Goal: Transaction & Acquisition: Purchase product/service

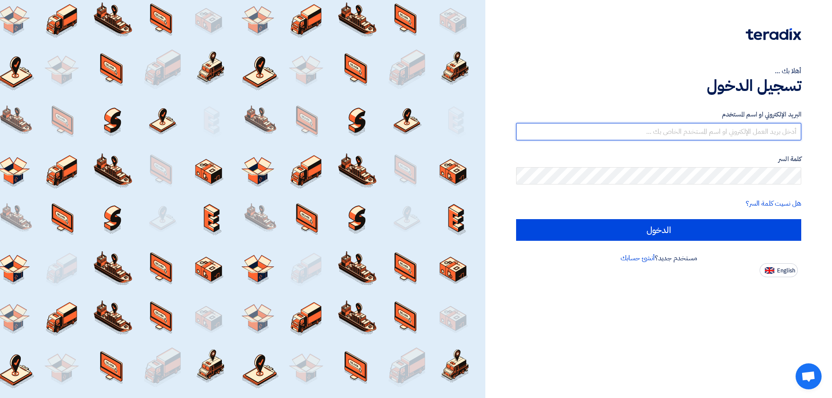
click at [682, 133] on input "text" at bounding box center [658, 131] width 285 height 17
click at [716, 127] on input "text" at bounding box center [658, 131] width 285 height 17
type input "[EMAIL_ADDRESS][DOMAIN_NAME]"
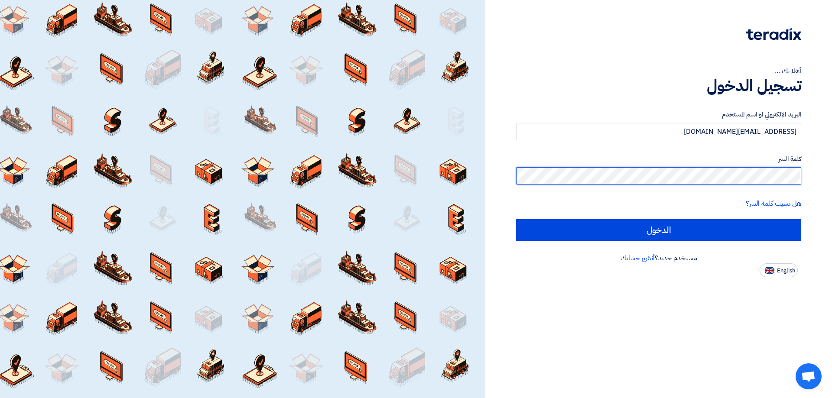
click at [516, 219] on input "الدخول" at bounding box center [658, 230] width 285 height 22
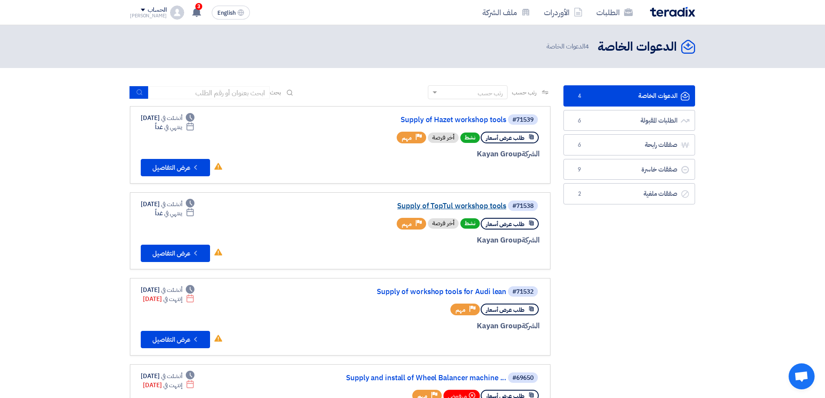
click at [477, 208] on link "Supply of TopTul workshop tools" at bounding box center [419, 206] width 173 height 8
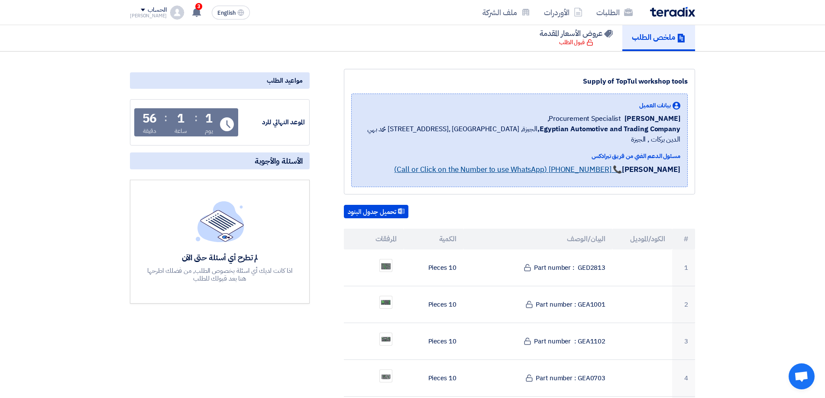
scroll to position [87, 0]
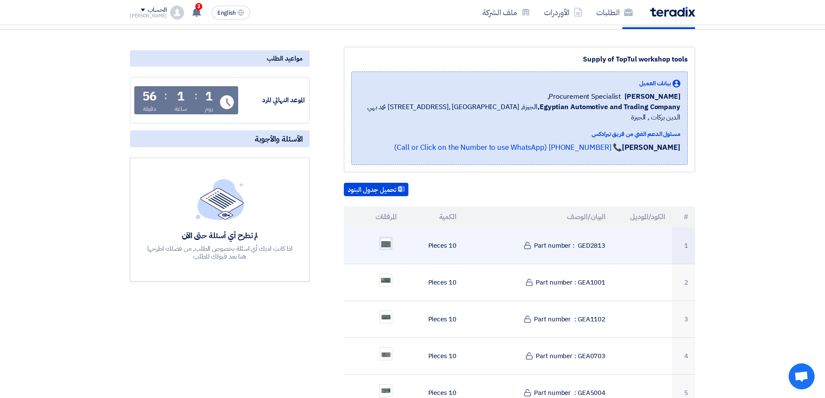
click at [383, 238] on img at bounding box center [386, 243] width 12 height 11
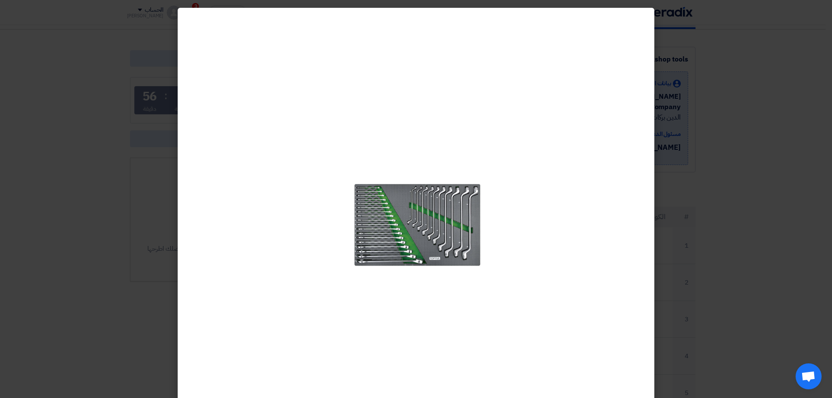
click at [436, 149] on div at bounding box center [416, 214] width 139 height 398
click at [832, 261] on modal-container at bounding box center [416, 199] width 832 height 398
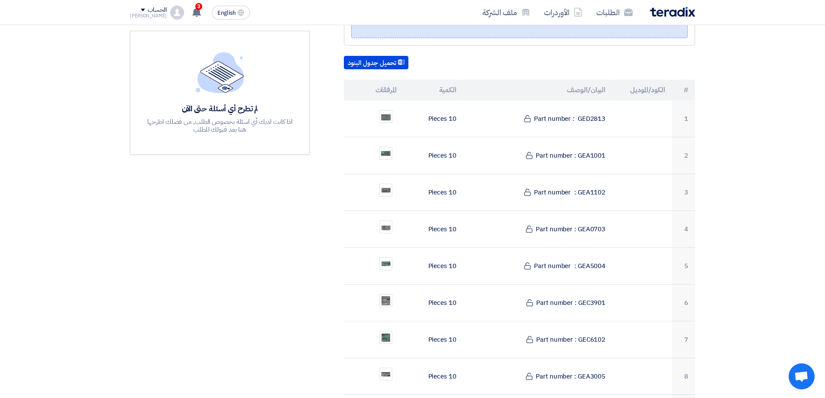
scroll to position [217, 0]
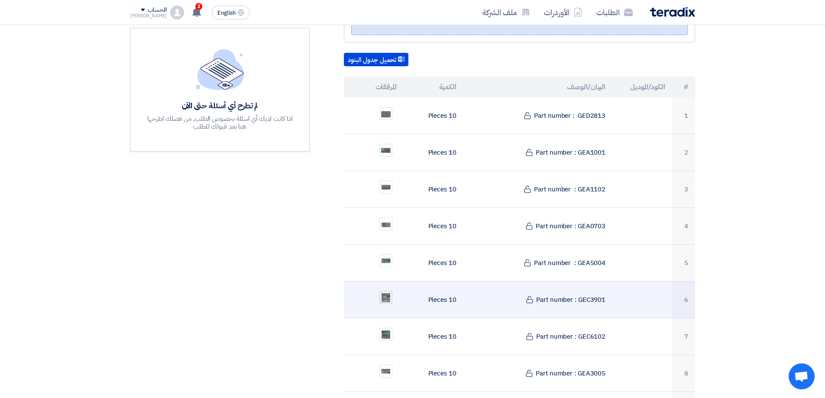
click at [392, 291] on div at bounding box center [386, 297] width 13 height 13
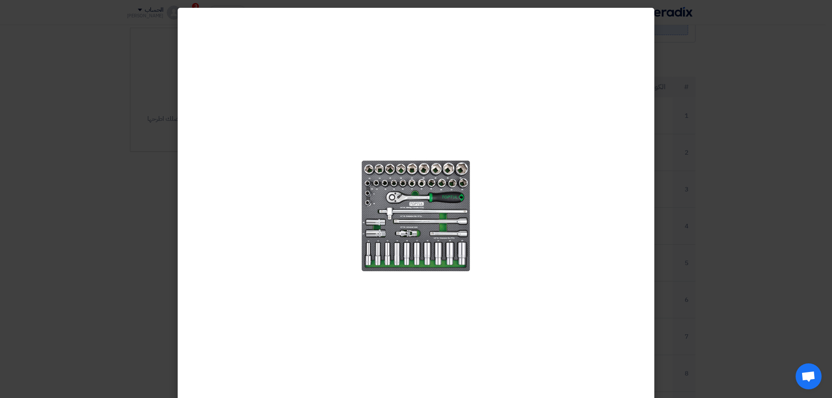
click at [11, 19] on modal-container at bounding box center [416, 199] width 832 height 398
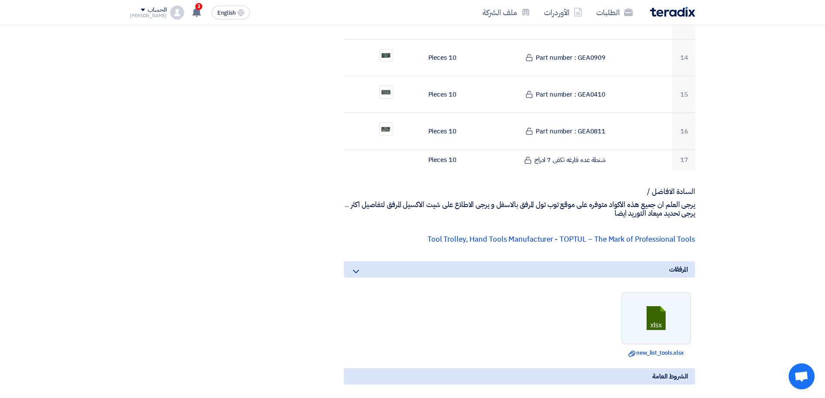
scroll to position [780, 0]
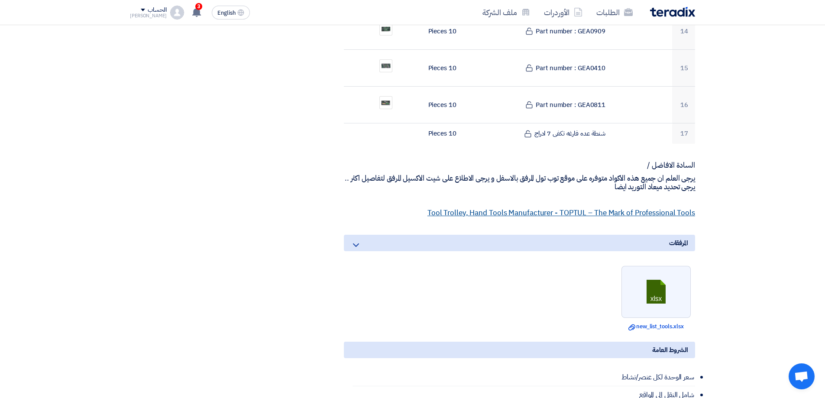
click at [652, 208] on link "Tool Trolley, Hand Tools Manufacturer - TOPTUL – The Mark of Professional Tools" at bounding box center [562, 213] width 268 height 11
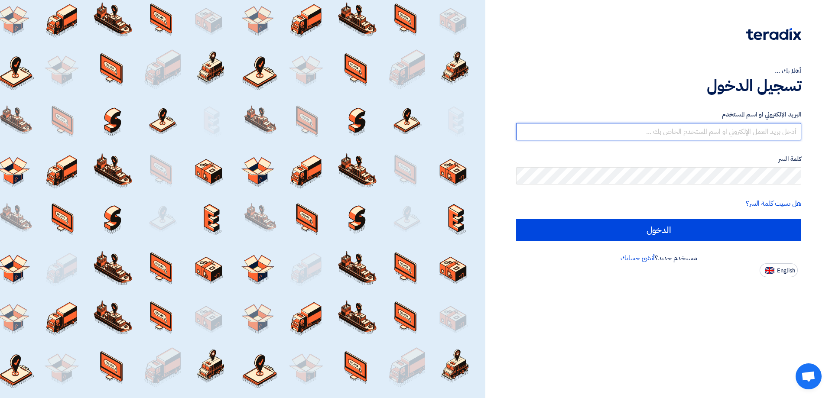
click at [757, 130] on input "text" at bounding box center [658, 131] width 285 height 17
type input "[EMAIL_ADDRESS][DOMAIN_NAME]"
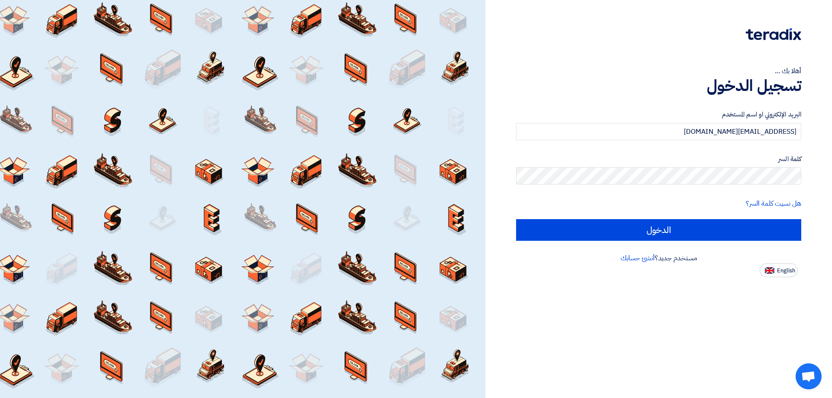
click at [727, 163] on label "كلمة السر" at bounding box center [658, 159] width 285 height 10
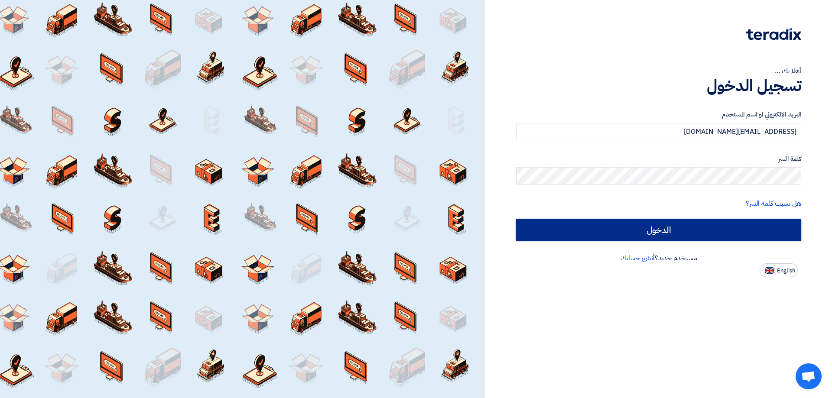
click at [748, 234] on input "الدخول" at bounding box center [658, 230] width 285 height 22
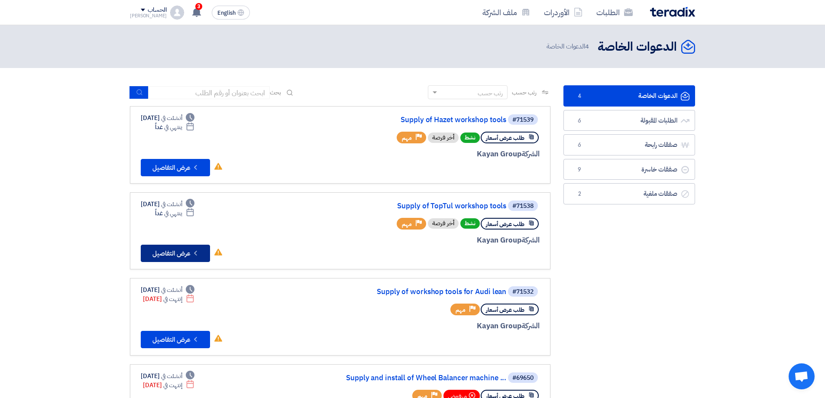
click at [183, 255] on button "Check details عرض التفاصيل" at bounding box center [175, 253] width 69 height 17
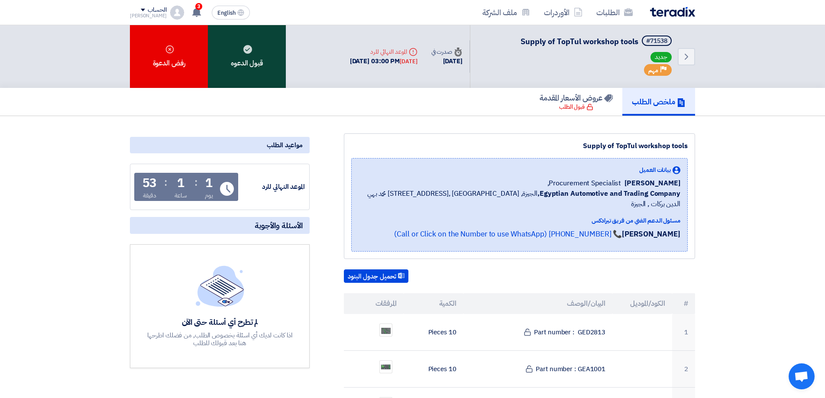
click at [250, 65] on div "قبول الدعوه" at bounding box center [247, 56] width 78 height 63
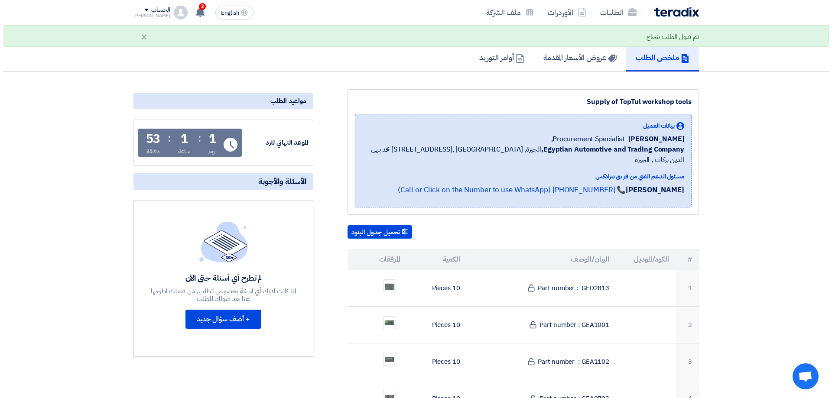
scroll to position [43, 0]
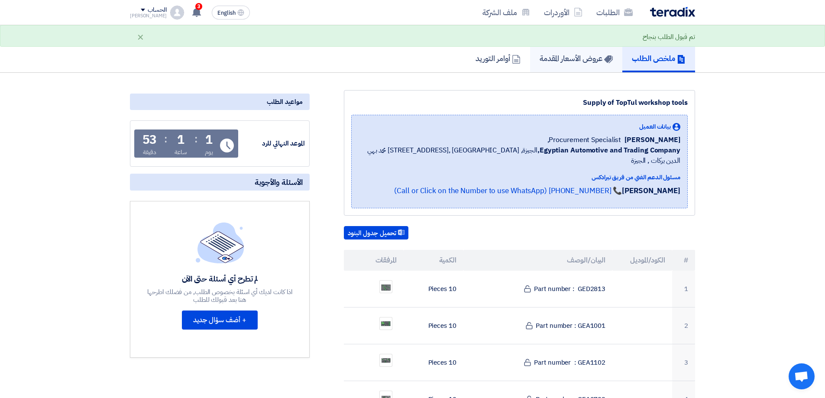
click at [592, 61] on h5 "عروض الأسعار المقدمة" at bounding box center [576, 58] width 73 height 10
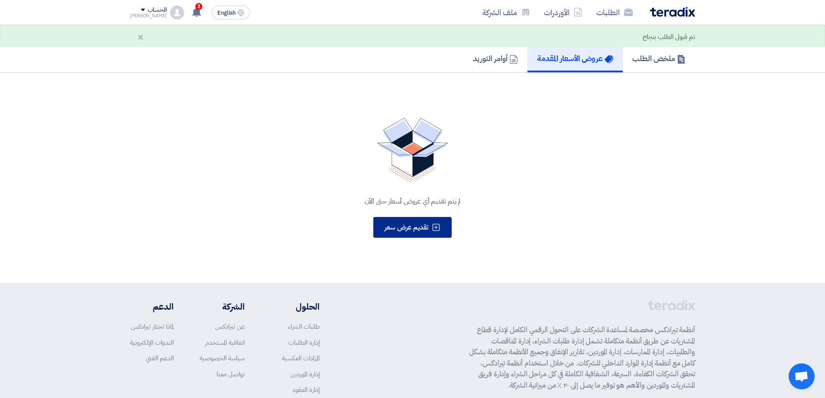
click at [401, 230] on span "تقديم عرض سعر" at bounding box center [407, 227] width 44 height 10
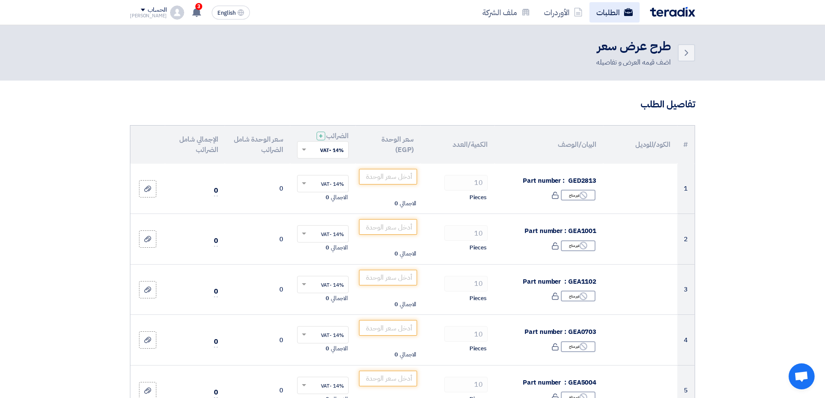
click at [625, 11] on use at bounding box center [628, 12] width 9 height 8
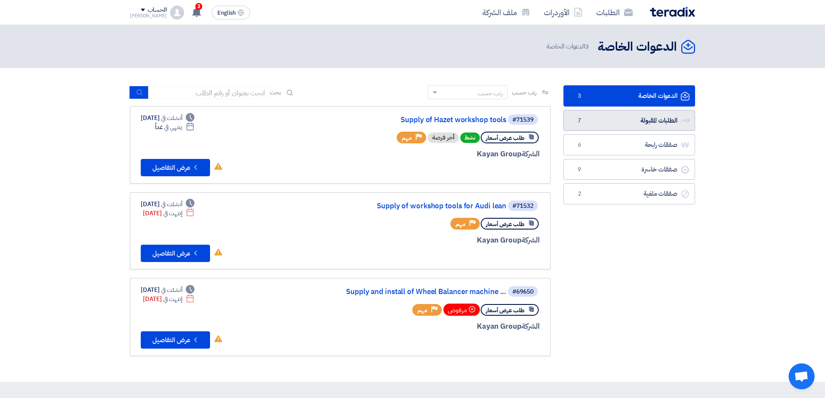
click at [663, 123] on link "الطلبات المقبولة الطلبات المقبولة 7" at bounding box center [630, 120] width 132 height 21
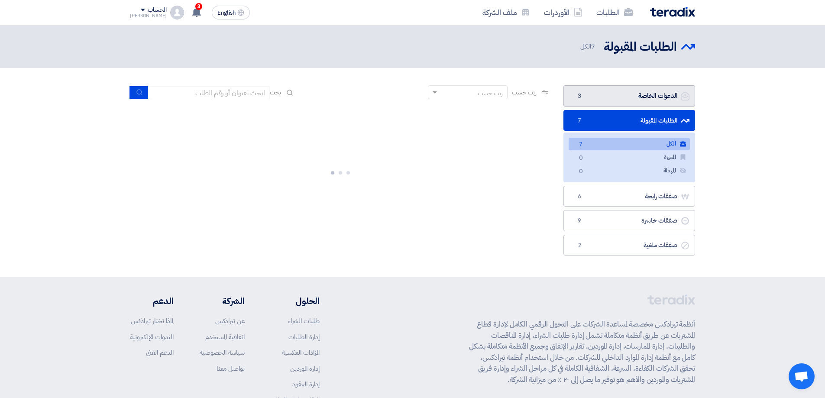
click at [629, 93] on link "الدعوات الخاصة الدعوات الخاصة 3" at bounding box center [630, 95] width 132 height 21
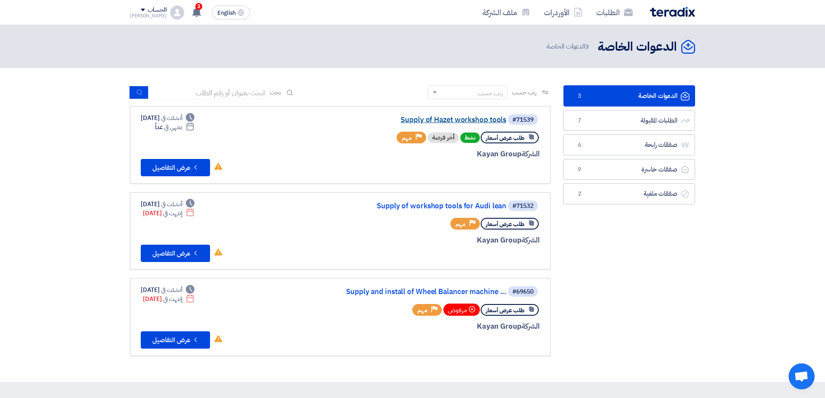
click at [467, 120] on link "Supply of Hazet workshop tools" at bounding box center [419, 120] width 173 height 8
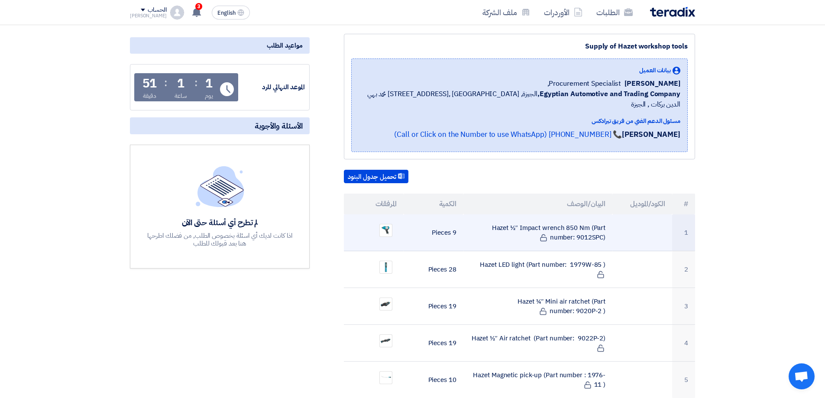
scroll to position [87, 0]
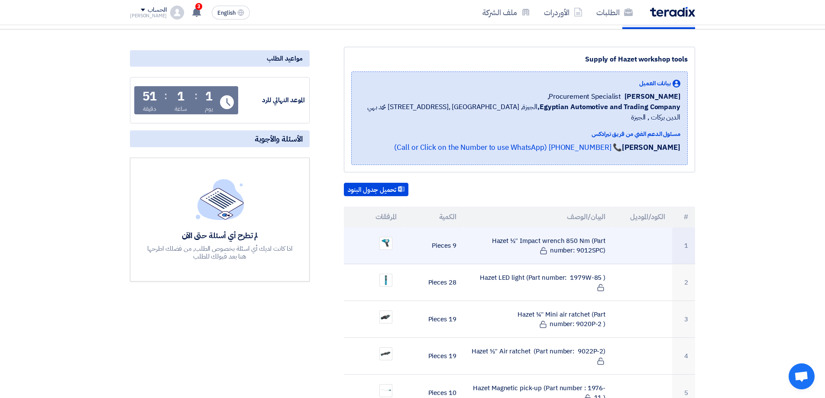
click at [567, 235] on td "Hazet 1⁄2″ Impact wrench 850 Nm (Part number: 9012SPC)" at bounding box center [538, 245] width 149 height 37
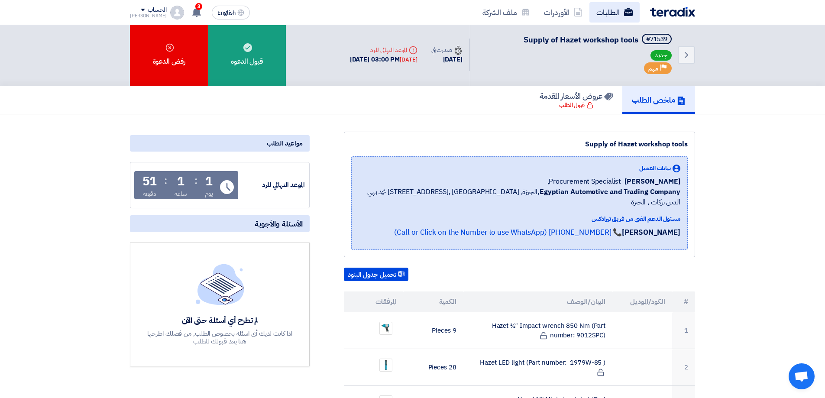
scroll to position [0, 0]
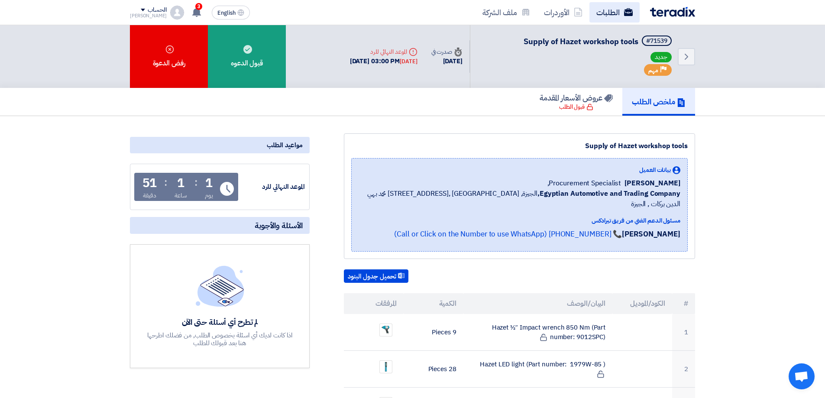
click at [607, 9] on link "الطلبات" at bounding box center [615, 12] width 50 height 20
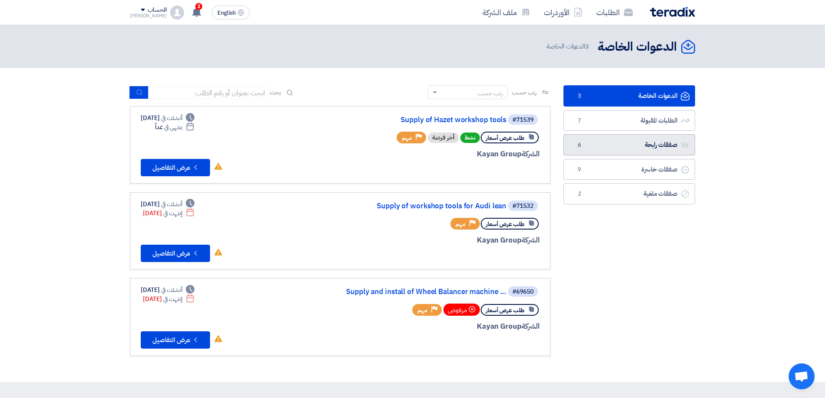
click at [652, 149] on link "صفقات رابحة صفقات رابحة 6" at bounding box center [630, 144] width 132 height 21
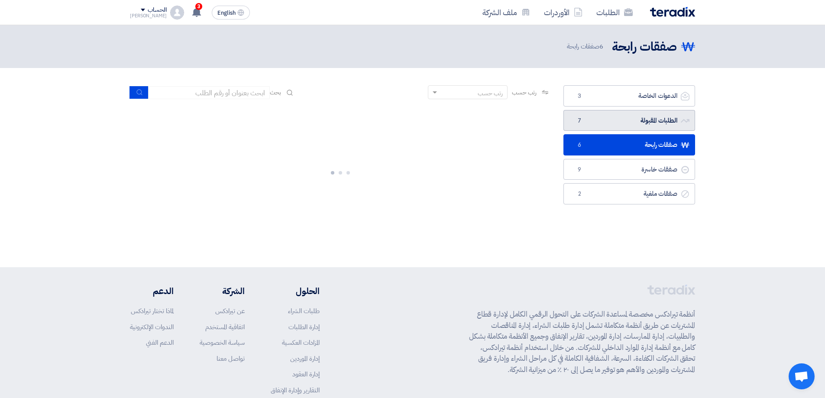
click at [650, 121] on link "الطلبات المقبولة الطلبات المقبولة 7" at bounding box center [630, 120] width 132 height 21
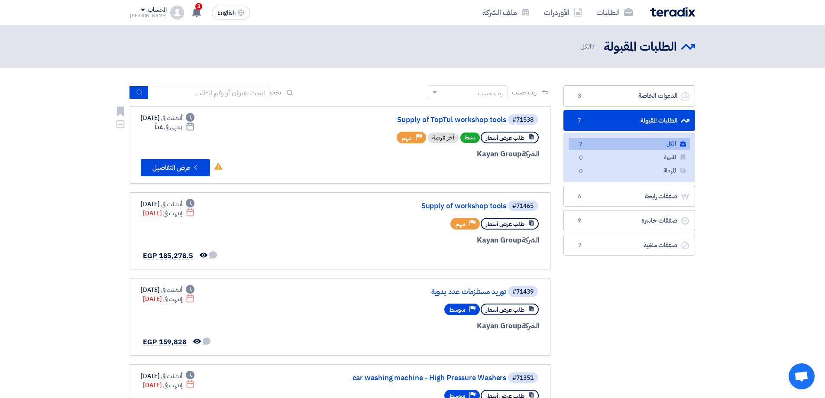
click at [444, 114] on div "#71538 Supply of TopTul workshop tools" at bounding box center [435, 120] width 208 height 12
click at [447, 120] on link "Supply of TopTul workshop tools" at bounding box center [419, 120] width 173 height 8
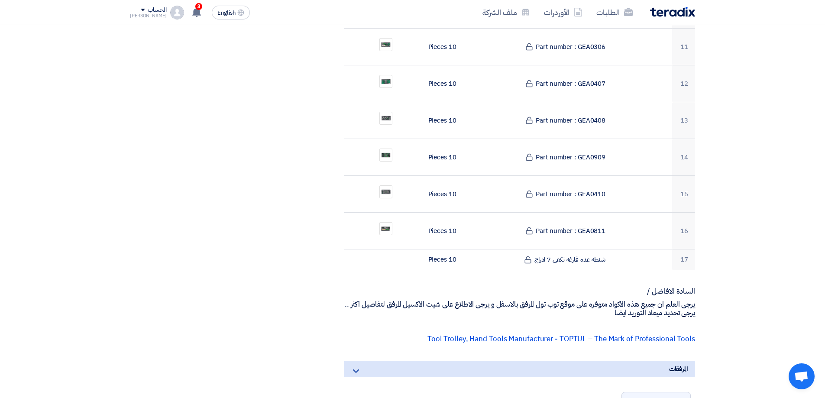
scroll to position [650, 0]
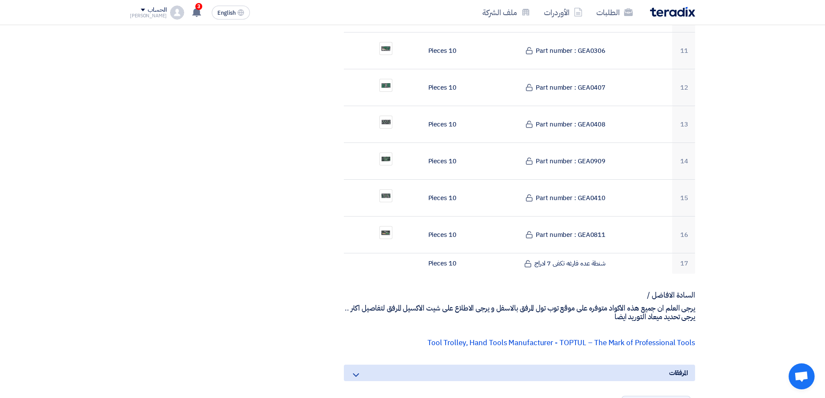
click at [823, 224] on section "Supply of TopTul workshop tools بيانات العميل Fady Mahmoud Procurement Speciali…" at bounding box center [412, 135] width 825 height 1339
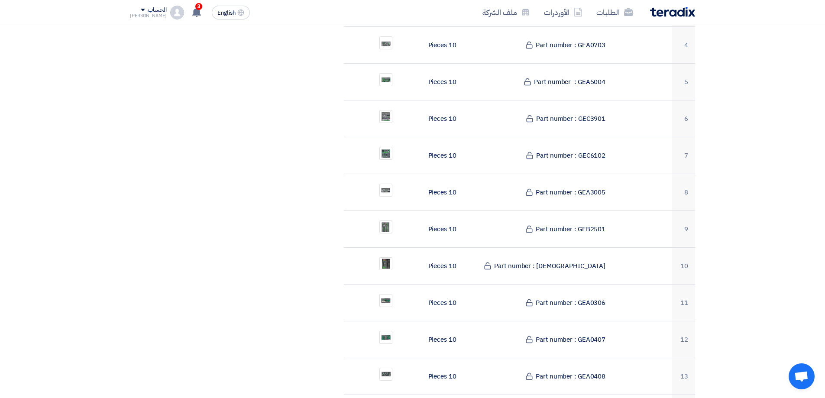
scroll to position [0, 0]
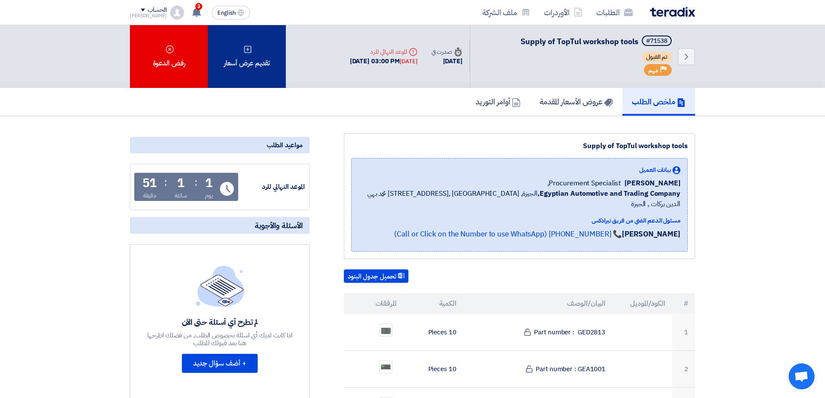
click at [269, 61] on div "تقديم عرض أسعار" at bounding box center [247, 56] width 78 height 63
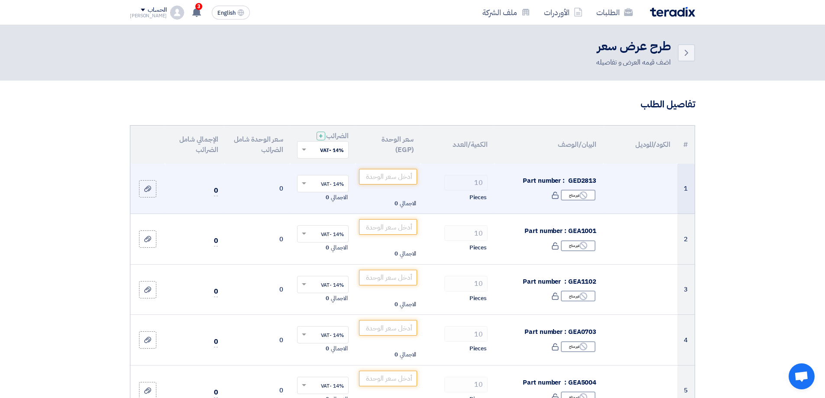
click at [571, 180] on span "Part number : GED2813" at bounding box center [560, 181] width 74 height 10
drag, startPoint x: 568, startPoint y: 180, endPoint x: 595, endPoint y: 180, distance: 27.3
click at [595, 180] on span "Part number : GED2813" at bounding box center [560, 181] width 74 height 10
drag, startPoint x: 595, startPoint y: 180, endPoint x: 588, endPoint y: 183, distance: 8.0
click at [588, 183] on span "Part number : GED2813" at bounding box center [560, 181] width 74 height 10
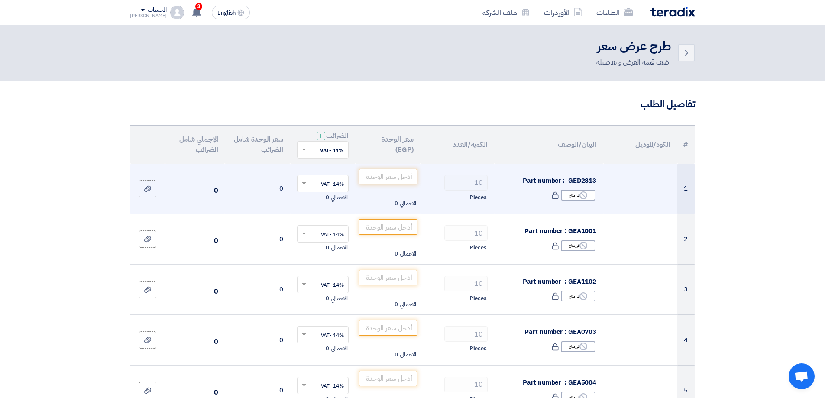
click at [584, 181] on span "Part number : GED2813" at bounding box center [560, 181] width 74 height 10
copy span "GED2813"
click at [408, 182] on input "number" at bounding box center [388, 177] width 58 height 16
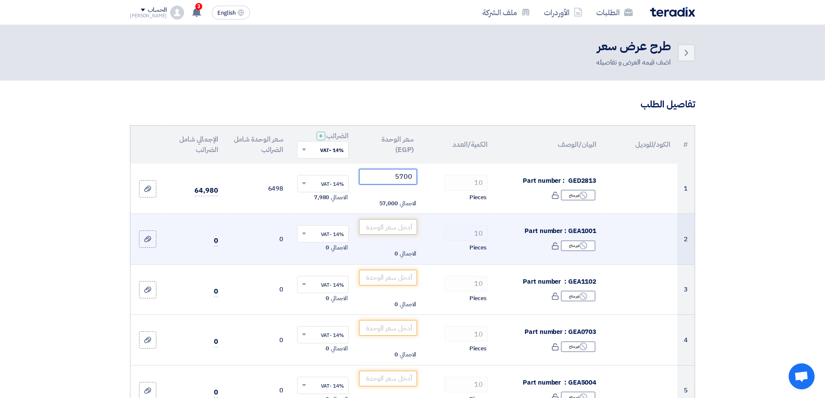
type input "5700"
click at [396, 229] on input "number" at bounding box center [388, 227] width 58 height 16
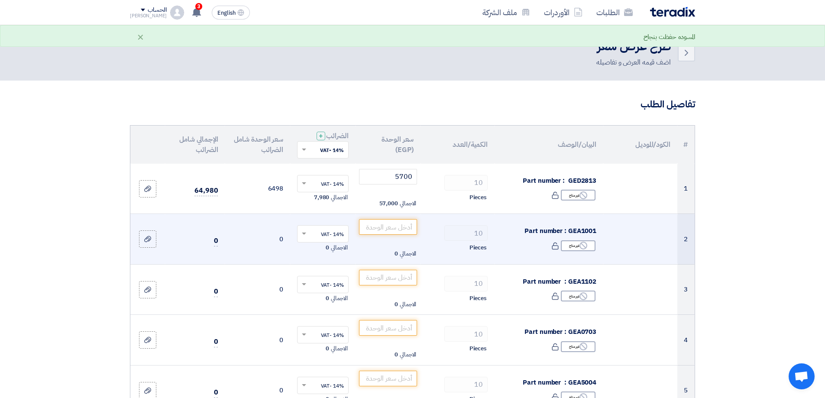
click at [573, 231] on span "Part number : GEA1001" at bounding box center [561, 231] width 72 height 10
copy span "GEA1001"
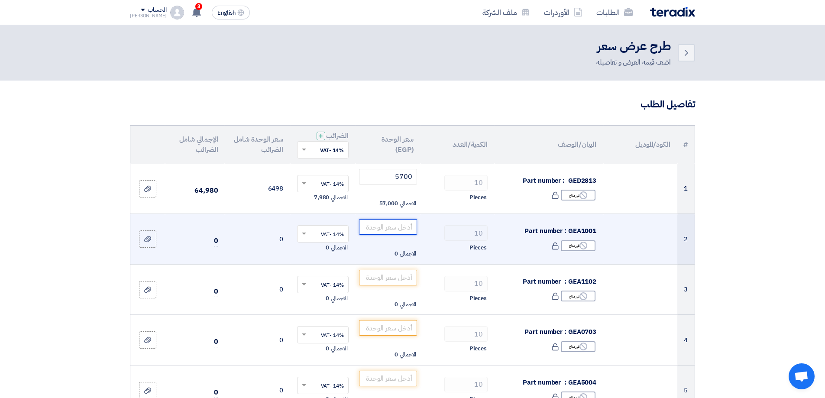
click at [402, 234] on input "number" at bounding box center [388, 227] width 58 height 16
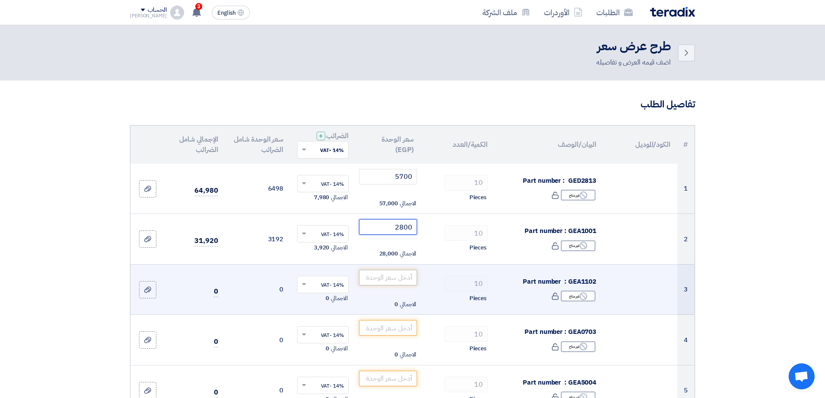
type input "2800"
click at [399, 279] on input "number" at bounding box center [388, 278] width 58 height 16
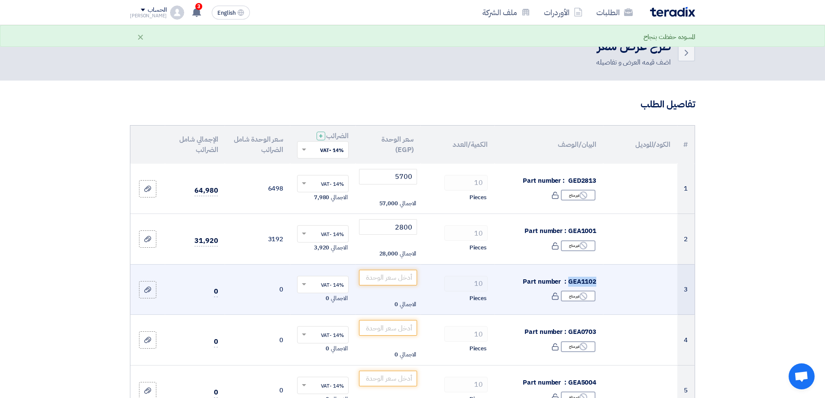
drag, startPoint x: 569, startPoint y: 283, endPoint x: 597, endPoint y: 277, distance: 28.2
click at [597, 277] on td "Part number : GEA1102 Reject غير متاح" at bounding box center [549, 289] width 109 height 51
copy span "GEA1102"
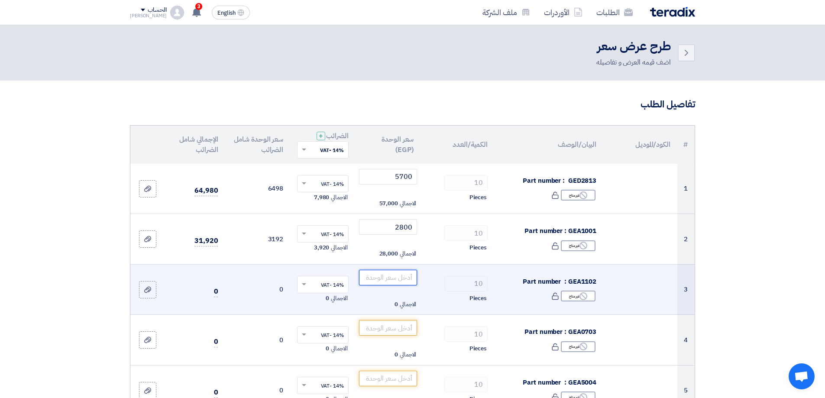
click at [391, 283] on input "number" at bounding box center [388, 278] width 58 height 16
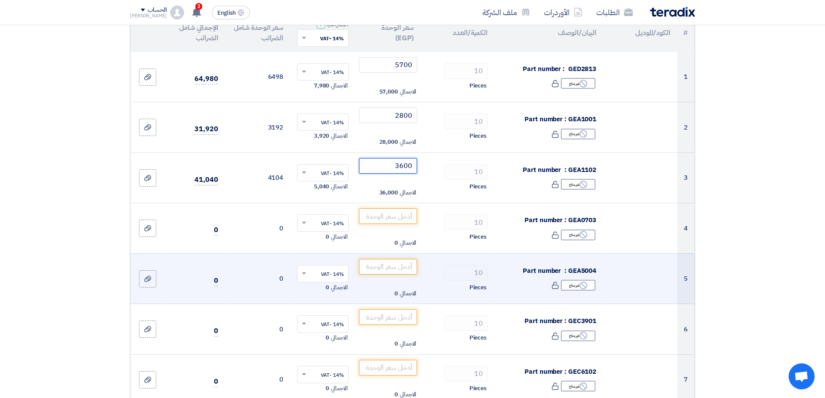
scroll to position [130, 0]
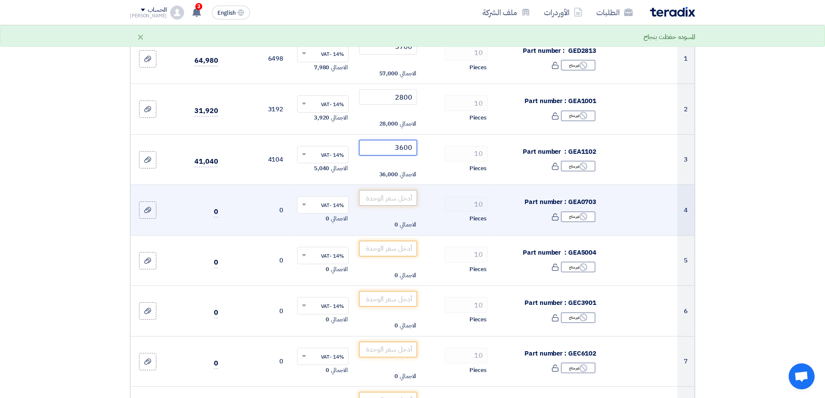
type input "3600"
click at [401, 200] on input "number" at bounding box center [388, 198] width 58 height 16
click at [581, 202] on span "Part number : GEA0703" at bounding box center [561, 202] width 72 height 10
copy span "GEA0703"
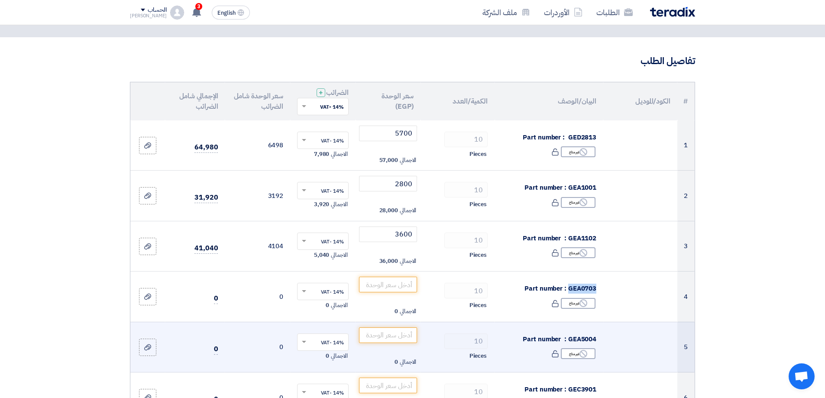
scroll to position [0, 0]
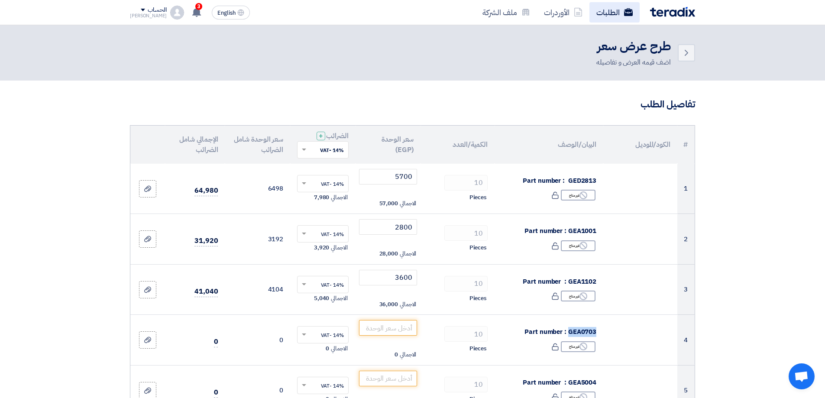
click at [624, 11] on use at bounding box center [628, 12] width 9 height 8
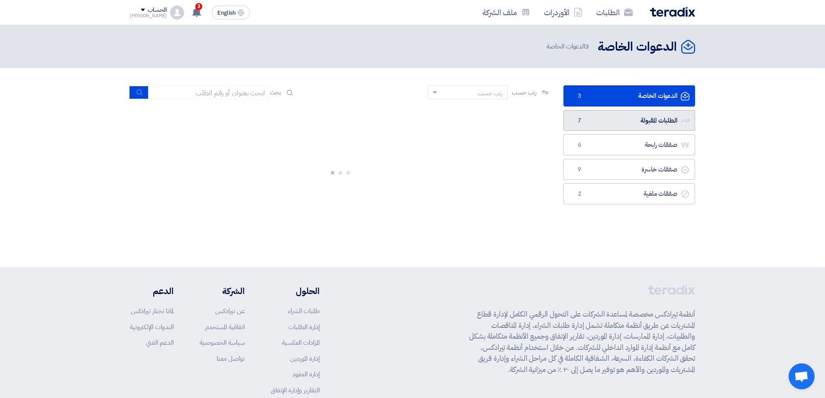
click at [645, 115] on link "الطلبات المقبولة الطلبات المقبولة 7" at bounding box center [630, 120] width 132 height 21
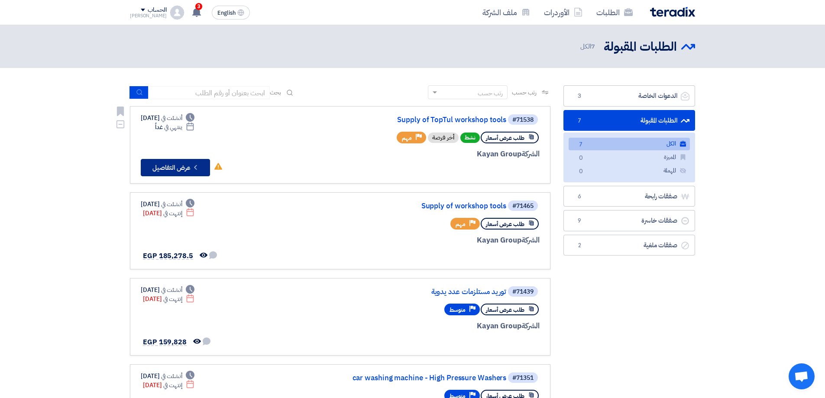
click at [174, 169] on button "Check details عرض التفاصيل" at bounding box center [175, 167] width 69 height 17
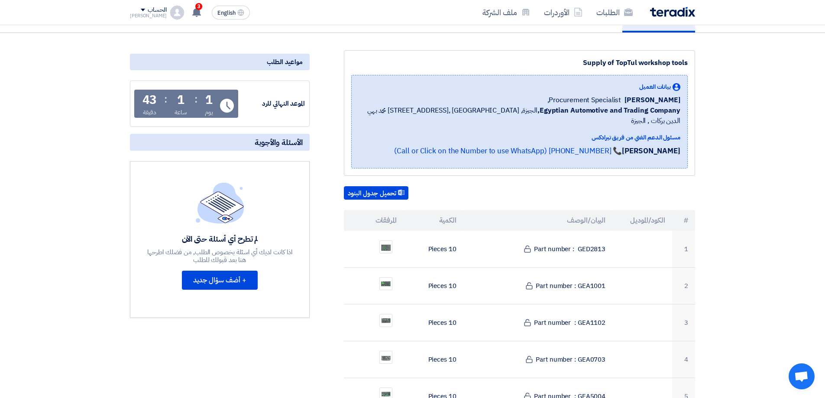
scroll to position [87, 0]
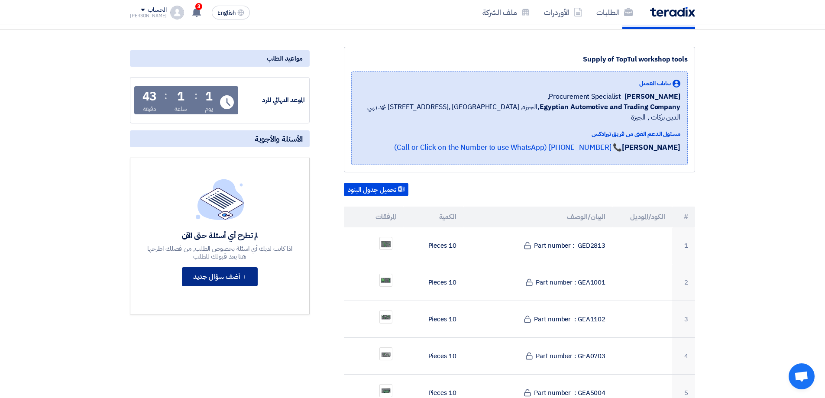
click at [226, 279] on button "+ أضف سؤال جديد" at bounding box center [220, 276] width 76 height 19
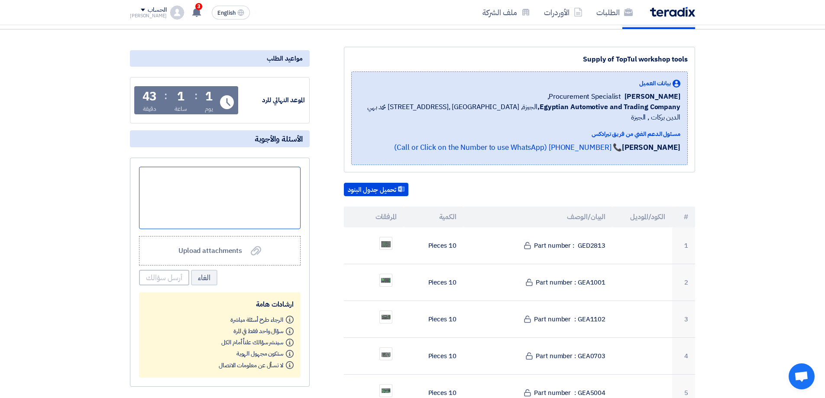
click at [278, 204] on div at bounding box center [220, 198] width 162 height 62
click at [271, 178] on div "hglj,htv" at bounding box center [220, 198] width 162 height 62
drag, startPoint x: 271, startPoint y: 178, endPoint x: 415, endPoint y: 198, distance: 145.7
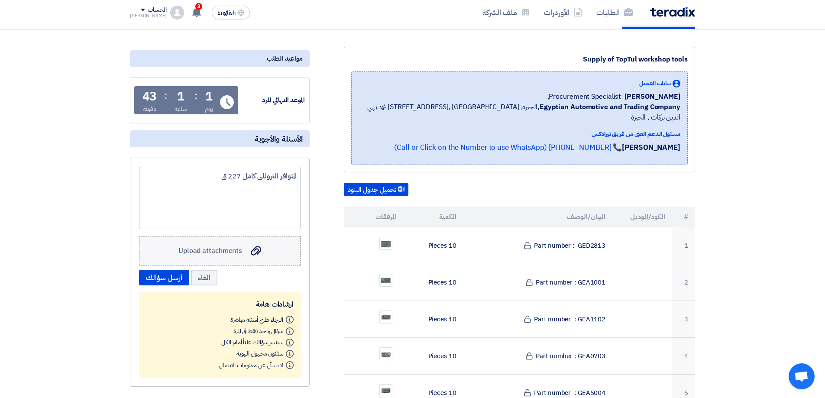
click at [205, 254] on span "Upload attachments" at bounding box center [211, 251] width 64 height 10
click at [0, 0] on input "Upload attachments Upload attachments" at bounding box center [0, 0] width 0 height 0
click at [221, 244] on label "Upload attachments Upload attachments" at bounding box center [220, 250] width 162 height 29
click at [0, 0] on input "Upload attachments Upload attachments" at bounding box center [0, 0] width 0 height 0
click at [244, 250] on div "Upload attachments Upload attachments" at bounding box center [220, 250] width 83 height 11
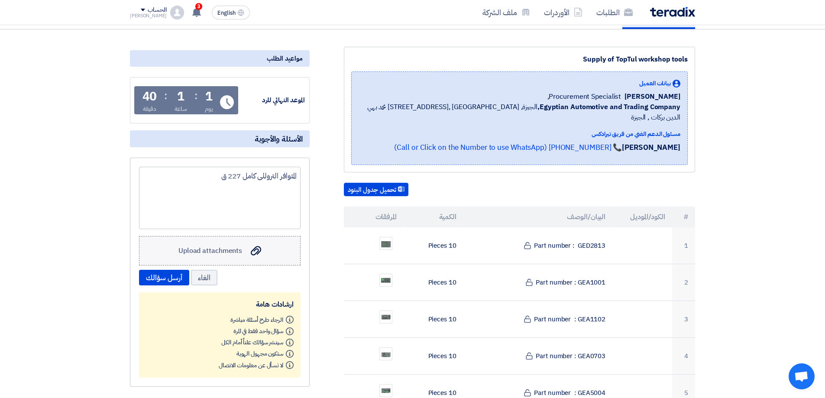
click at [0, 0] on input "Upload attachments Upload attachments" at bounding box center [0, 0] width 0 height 0
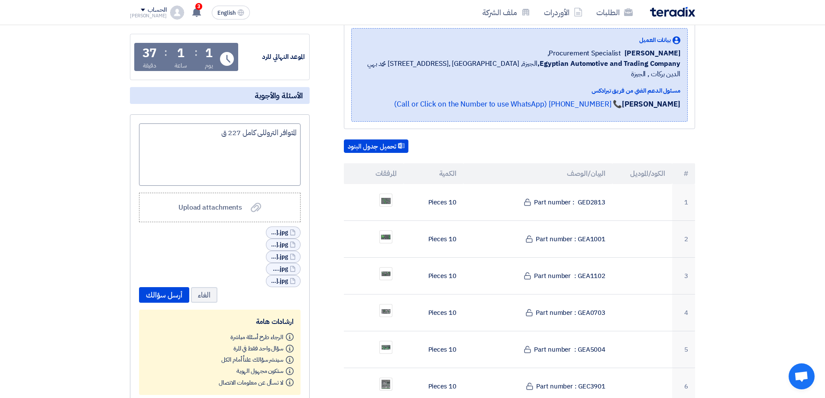
scroll to position [260, 0]
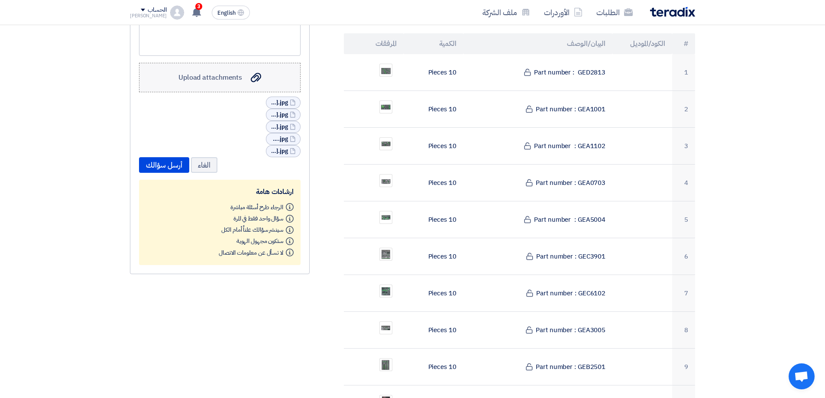
click at [241, 74] on span "Upload attachments" at bounding box center [211, 77] width 64 height 10
click at [0, 0] on input "Upload attachments Upload attachments" at bounding box center [0, 0] width 0 height 0
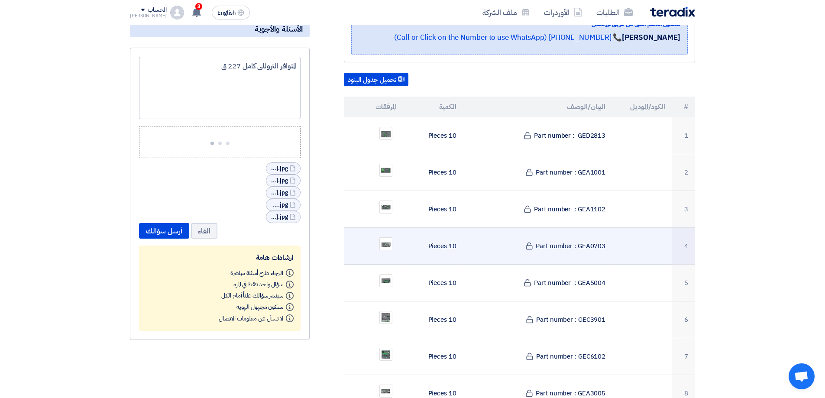
scroll to position [0, 0]
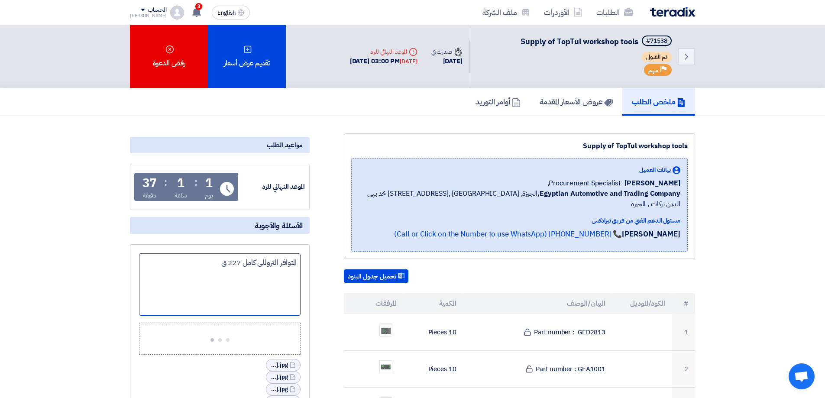
click at [192, 259] on div "المتوافر التروللى كامل 227 ق" at bounding box center [220, 284] width 162 height 62
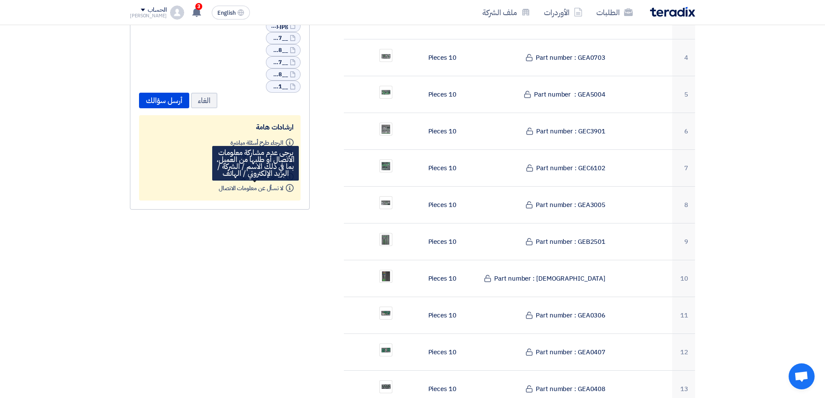
scroll to position [390, 0]
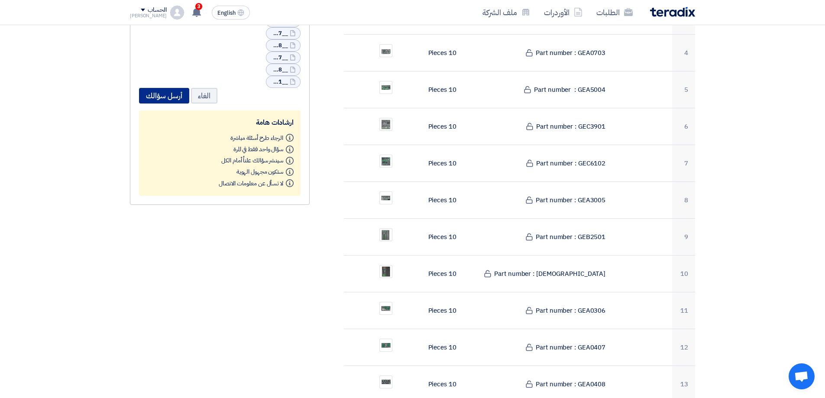
drag, startPoint x: 156, startPoint y: 93, endPoint x: 157, endPoint y: 88, distance: 5.4
click at [157, 89] on button "أرسل سؤالك" at bounding box center [164, 96] width 50 height 16
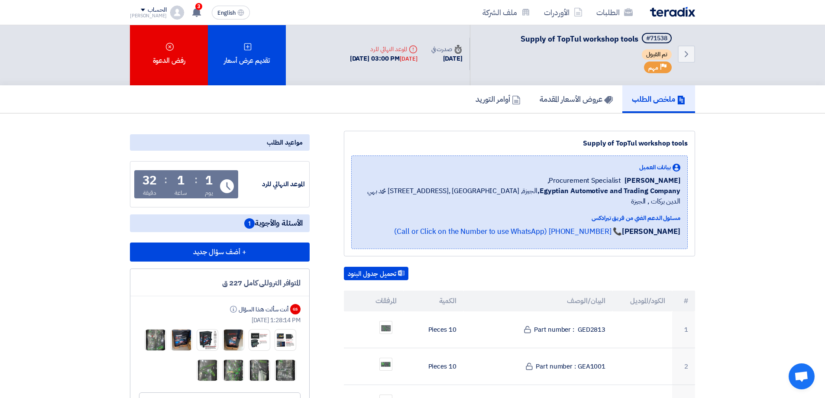
scroll to position [0, 0]
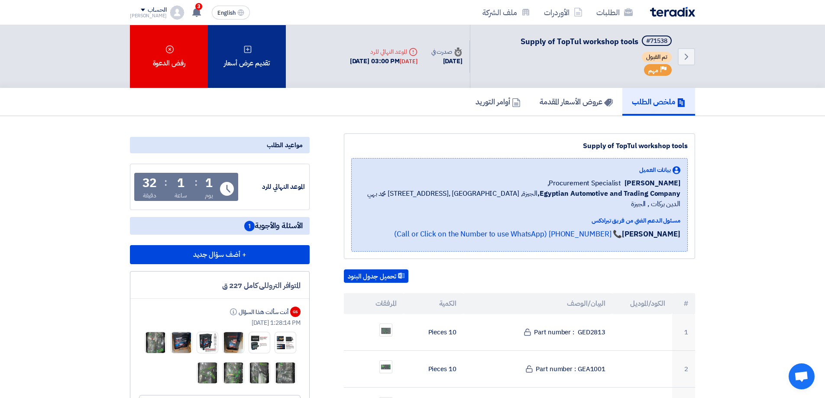
click at [238, 63] on div "تقديم عرض أسعار" at bounding box center [247, 56] width 78 height 63
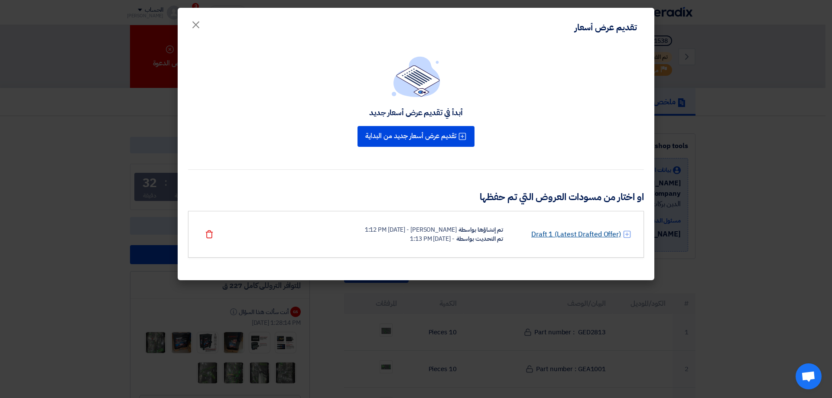
click at [581, 238] on link "Draft 1 (Latest Drafted Offer)" at bounding box center [576, 234] width 90 height 10
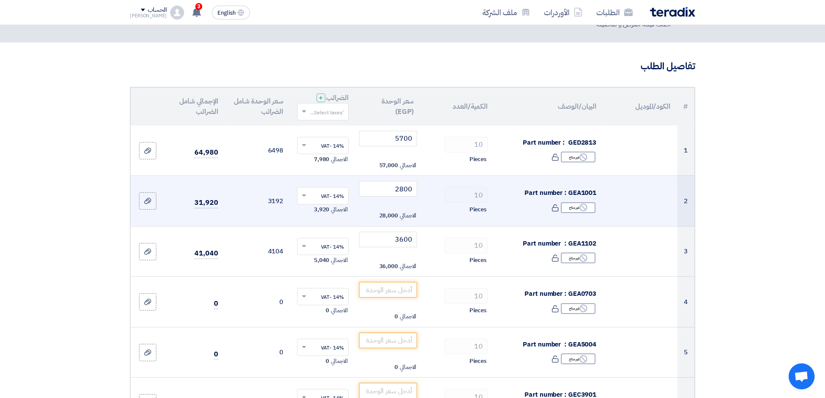
scroll to position [43, 0]
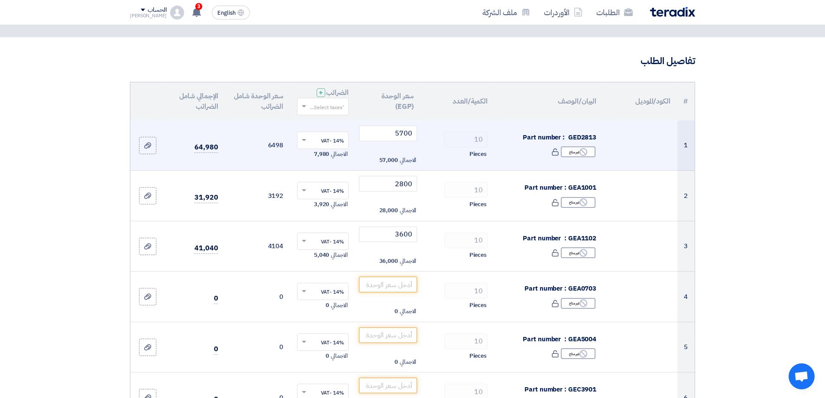
click at [405, 125] on td "5700 الاجمالي 57,000" at bounding box center [388, 145] width 65 height 50
click at [406, 130] on input "5700" at bounding box center [388, 134] width 58 height 16
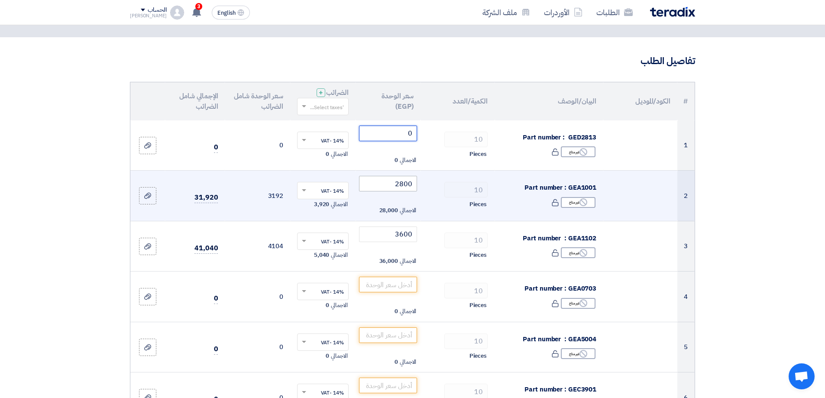
type input "0"
click at [401, 189] on input "2800" at bounding box center [388, 184] width 58 height 16
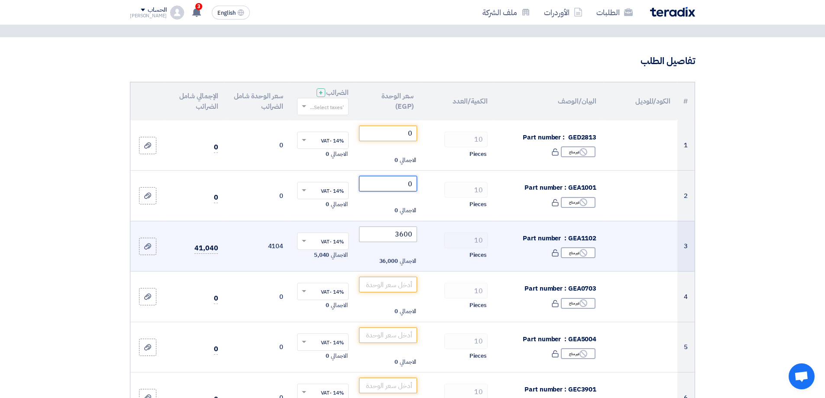
type input "0"
click at [403, 235] on input "3600" at bounding box center [388, 235] width 58 height 16
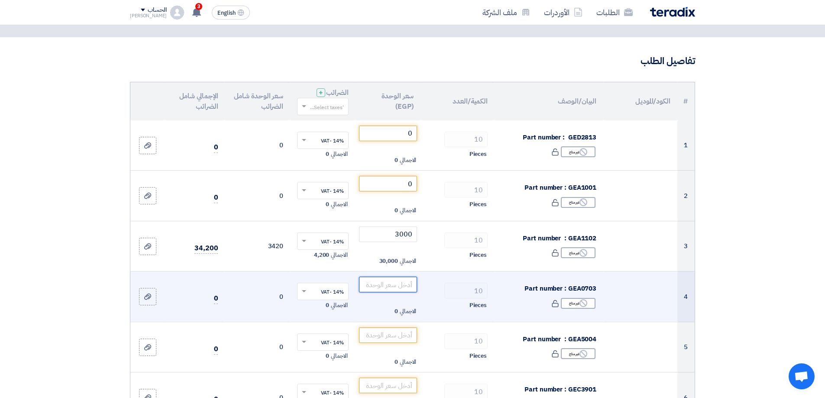
click at [403, 284] on input "number" at bounding box center [388, 285] width 58 height 16
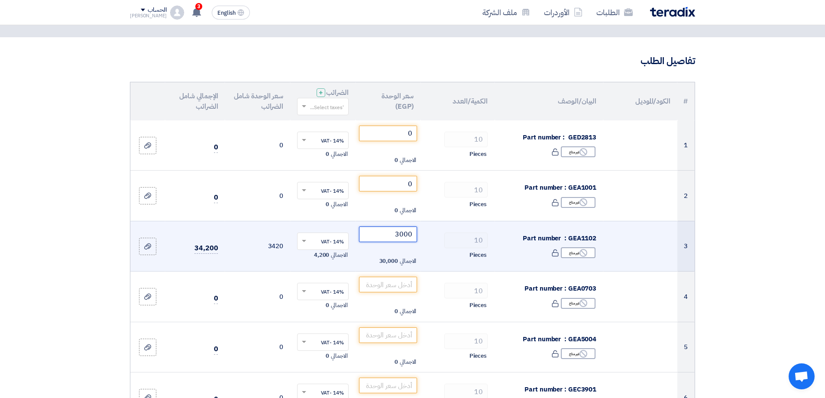
click at [409, 228] on input "3000" at bounding box center [388, 235] width 58 height 16
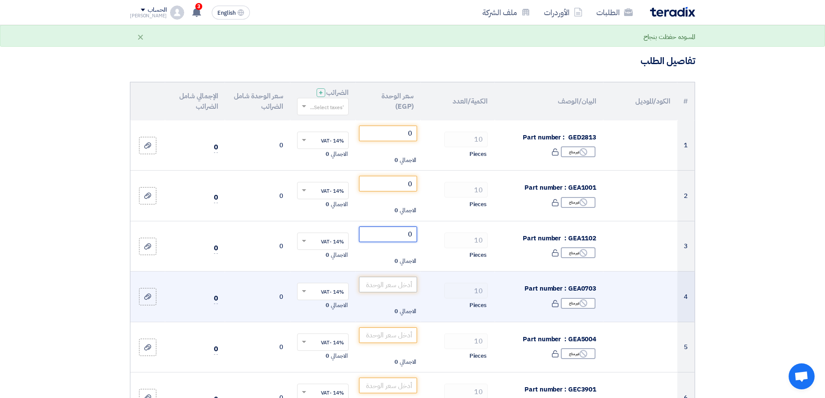
type input "0"
click at [403, 291] on input "number" at bounding box center [388, 285] width 58 height 16
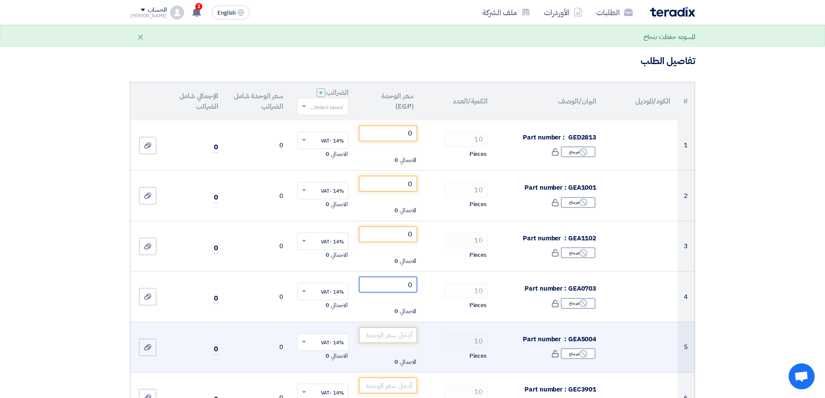
type input "0"
click at [394, 328] on input "number" at bounding box center [388, 336] width 58 height 16
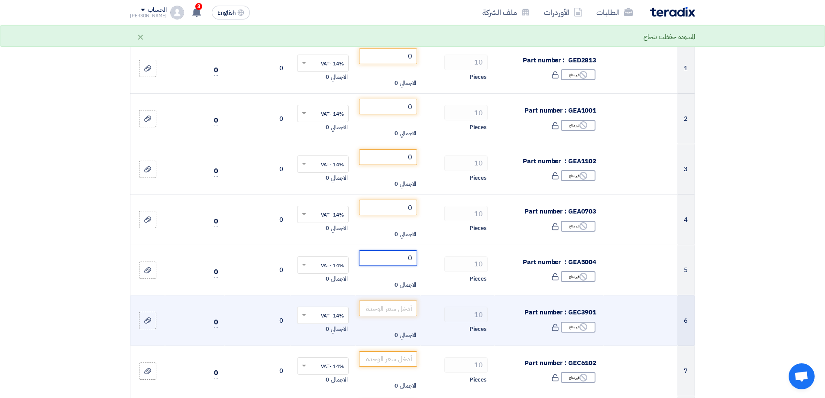
scroll to position [130, 0]
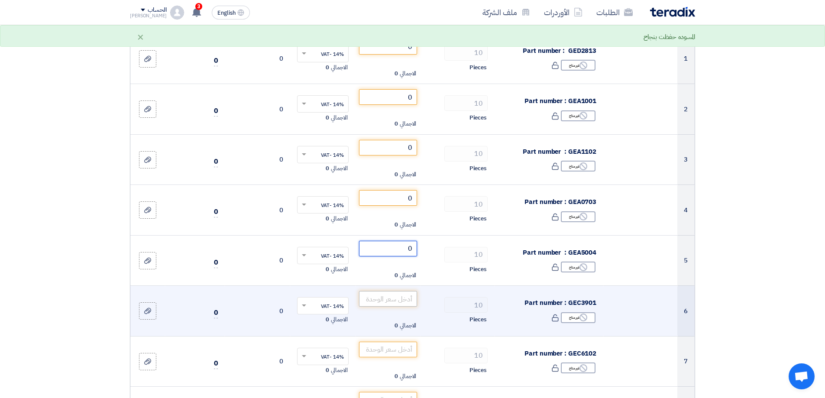
type input "0"
click at [399, 307] on input "number" at bounding box center [388, 299] width 58 height 16
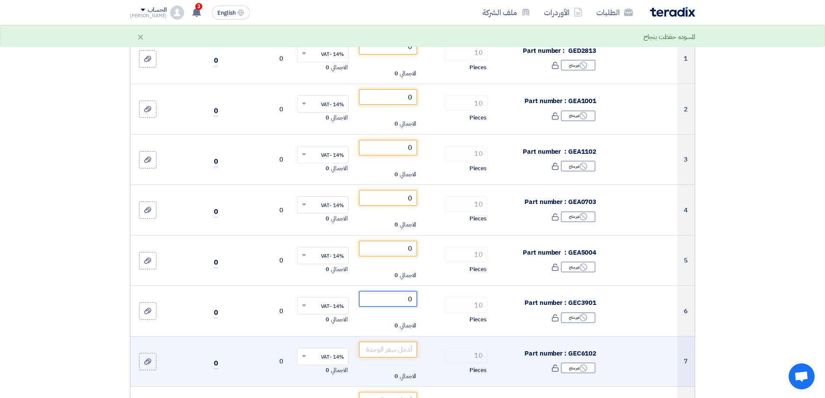
type input "0"
click at [401, 338] on td "الاجمالي 0" at bounding box center [388, 361] width 65 height 51
click at [399, 351] on input "number" at bounding box center [388, 350] width 58 height 16
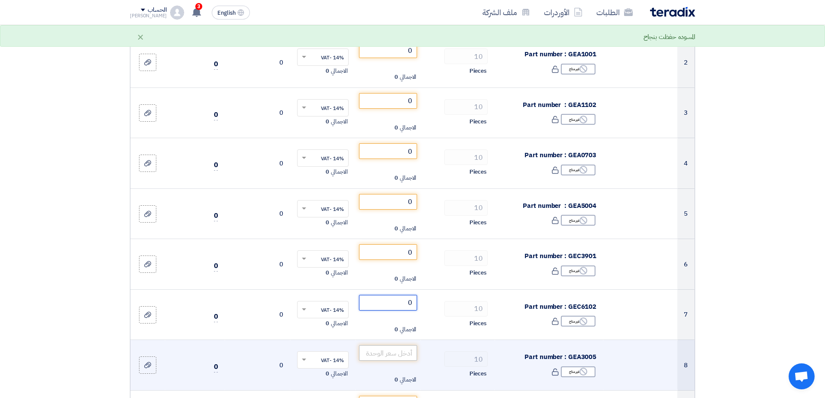
scroll to position [217, 0]
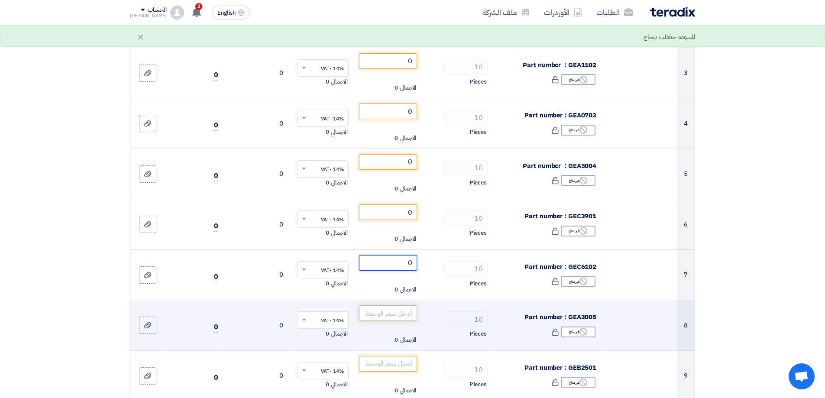
type input "0"
click at [408, 315] on input "number" at bounding box center [388, 313] width 58 height 16
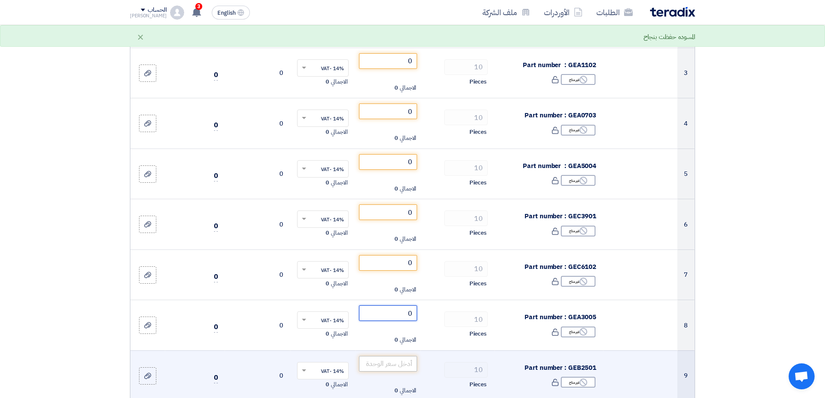
type input "0"
click at [398, 365] on input "number" at bounding box center [388, 364] width 58 height 16
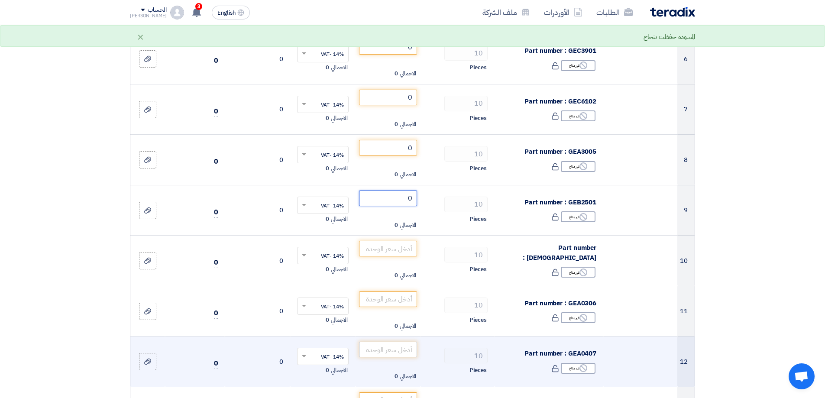
scroll to position [390, 0]
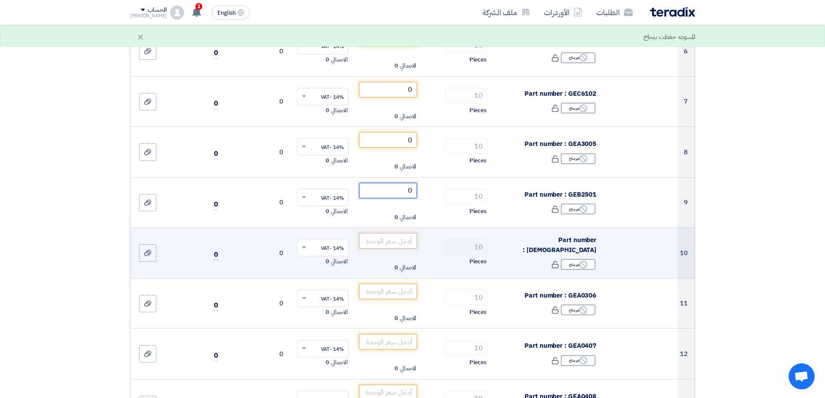
type input "0"
click at [408, 237] on input "number" at bounding box center [388, 241] width 58 height 16
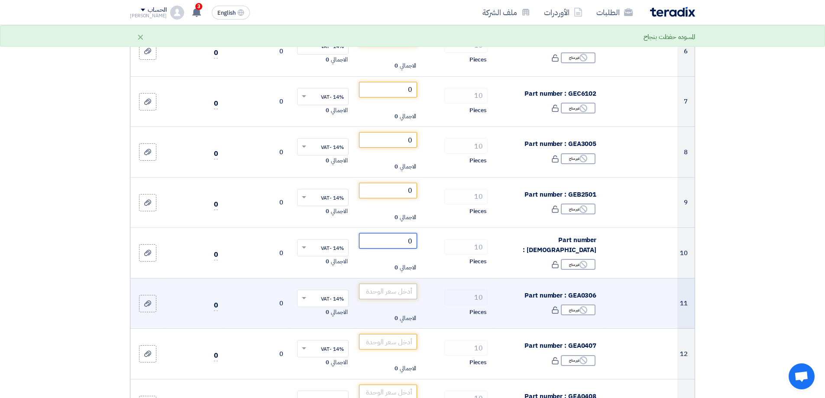
type input "0"
click at [403, 289] on input "number" at bounding box center [388, 292] width 58 height 16
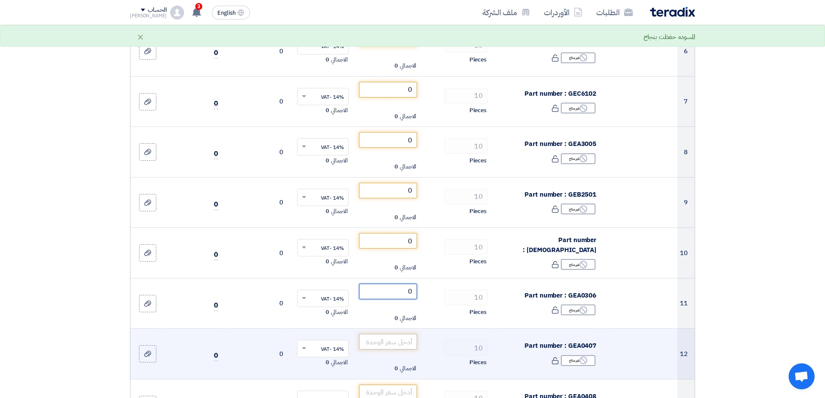
type input "0"
click at [401, 334] on input "number" at bounding box center [388, 342] width 58 height 16
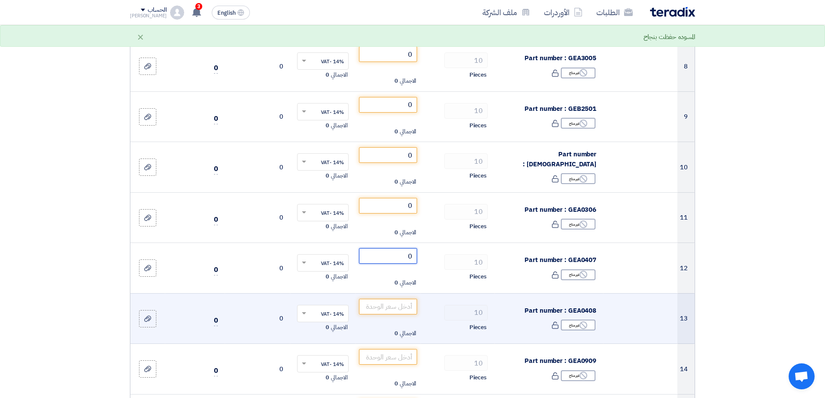
scroll to position [477, 0]
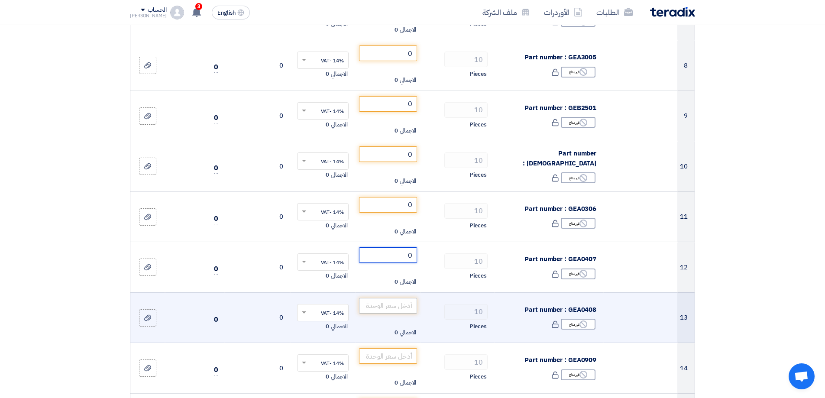
type input "0"
click at [405, 308] on input "number" at bounding box center [388, 306] width 58 height 16
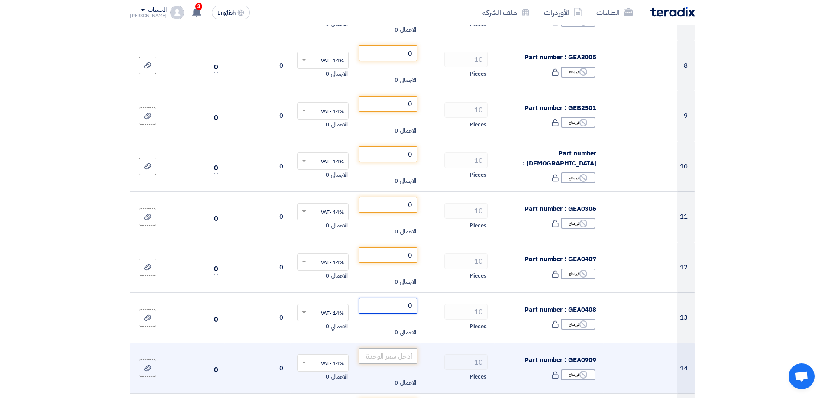
type input "0"
click at [400, 361] on input "number" at bounding box center [388, 356] width 58 height 16
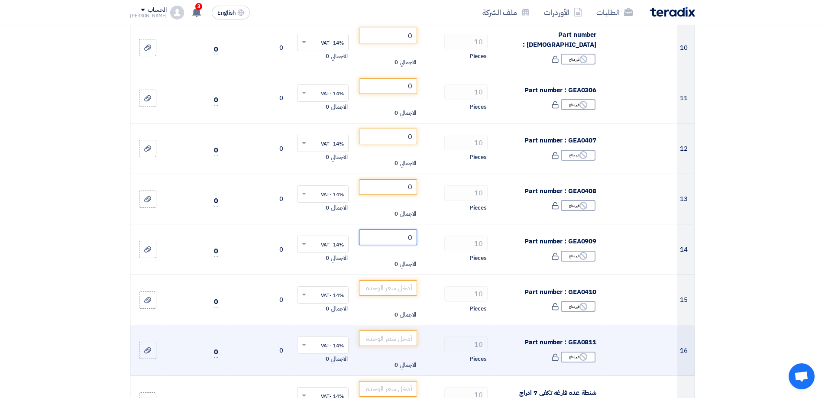
scroll to position [607, 0]
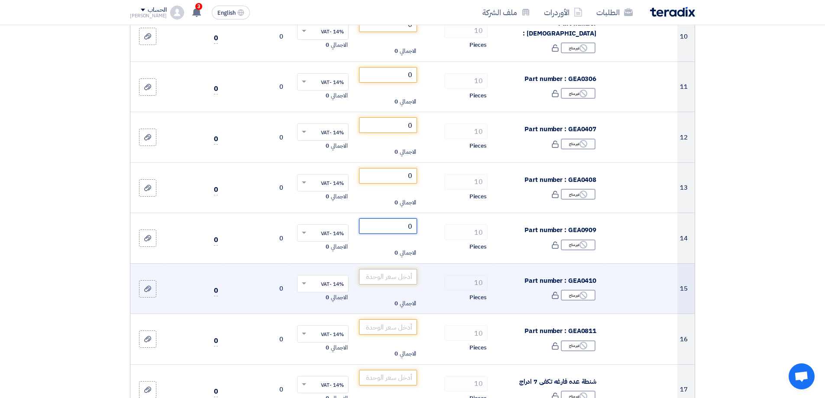
type input "0"
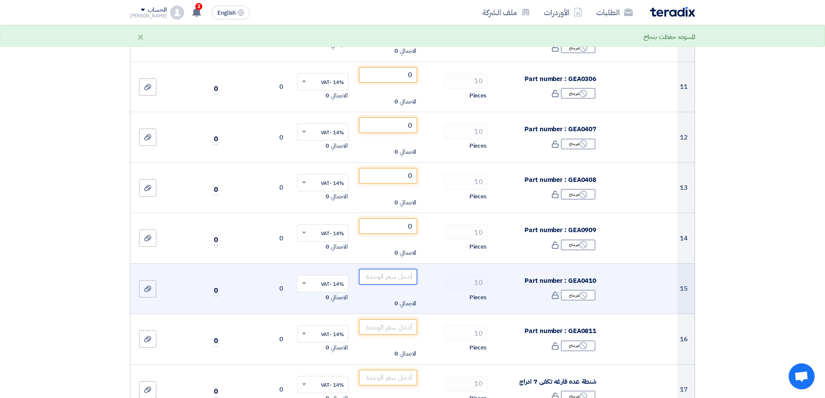
click at [409, 279] on input "number" at bounding box center [388, 277] width 58 height 16
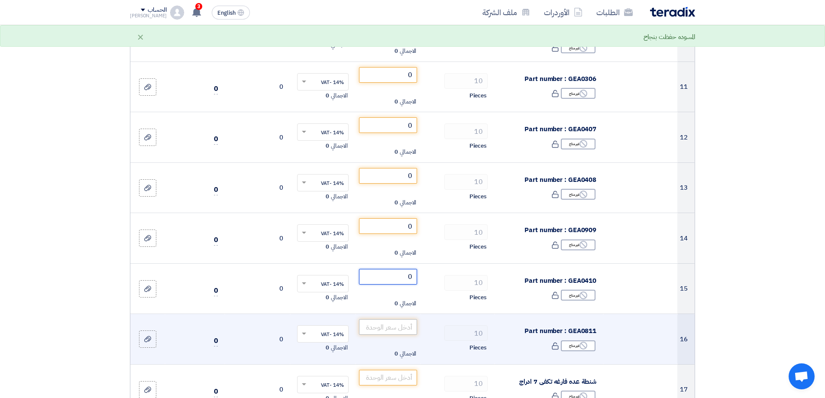
type input "0"
click at [400, 319] on input "number" at bounding box center [388, 327] width 58 height 16
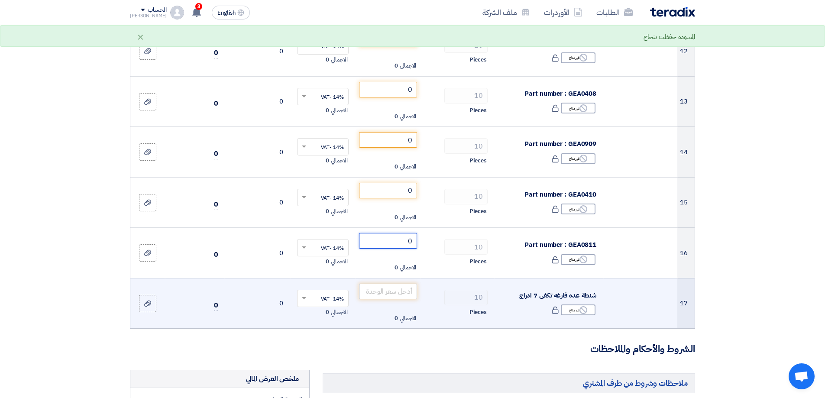
scroll to position [693, 0]
type input "0"
click at [403, 291] on input "number" at bounding box center [388, 291] width 58 height 16
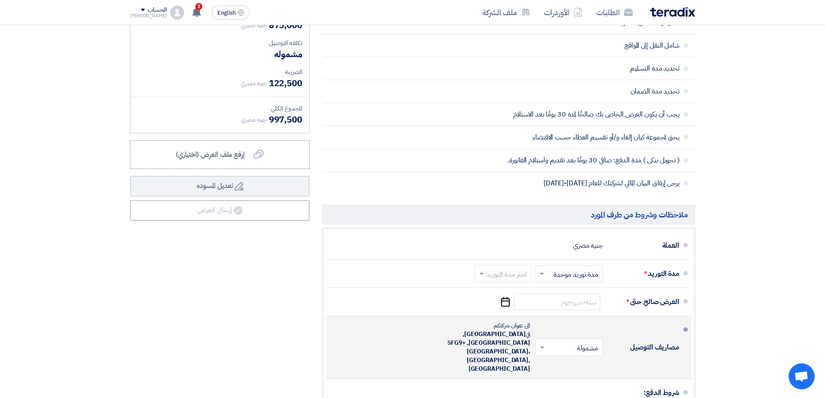
scroll to position [1083, 0]
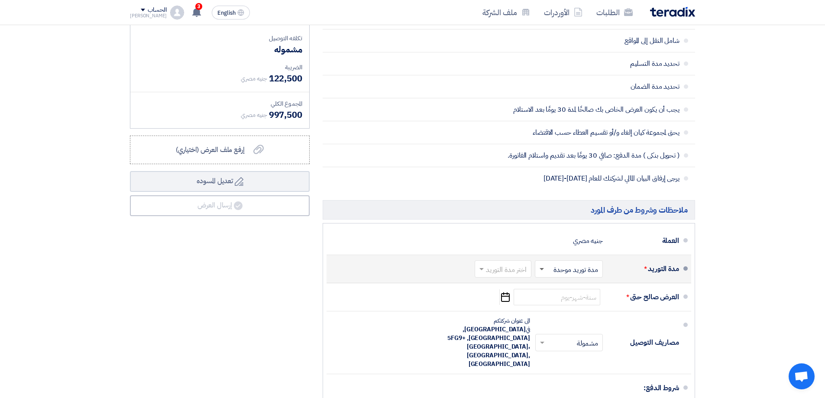
type input "87500"
click at [541, 270] on span at bounding box center [542, 269] width 4 height 3
click at [565, 301] on span "مدة توريد موحدة" at bounding box center [577, 304] width 45 height 10
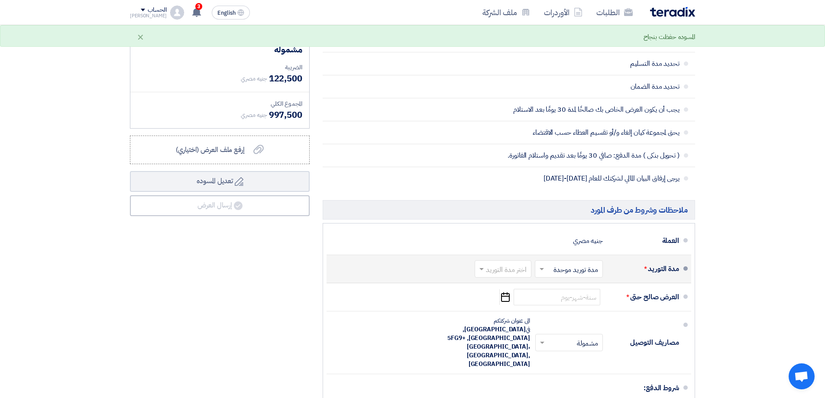
click at [510, 274] on input "text" at bounding box center [501, 270] width 52 height 13
click at [511, 289] on span "(1-2) أيام" at bounding box center [515, 288] width 26 height 10
click at [502, 269] on input "text" at bounding box center [504, 270] width 45 height 13
drag, startPoint x: 516, startPoint y: 299, endPoint x: 514, endPoint y: 266, distance: 33.0
click at [514, 267] on ng-select "اختر مدة التوريد × (1-2) أيام × (1-2) أيام (3-5) أيام 1-2 اسبوع 2-4 اسبوع 4-6 ا…" at bounding box center [507, 268] width 50 height 17
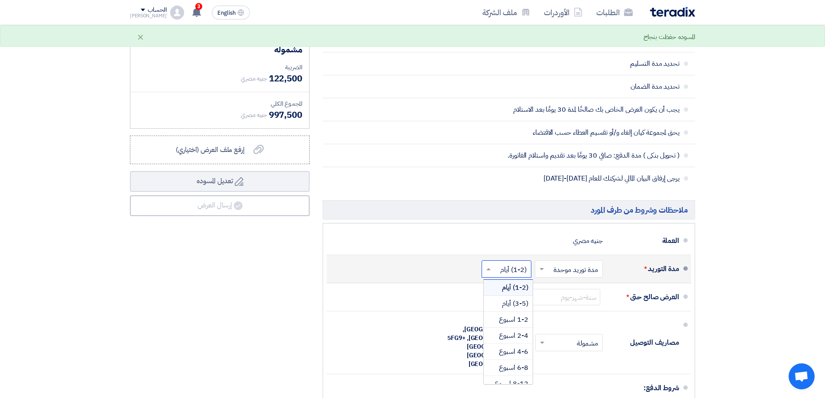
click at [514, 266] on input "text" at bounding box center [504, 270] width 45 height 13
click at [521, 270] on input "text" at bounding box center [504, 270] width 45 height 13
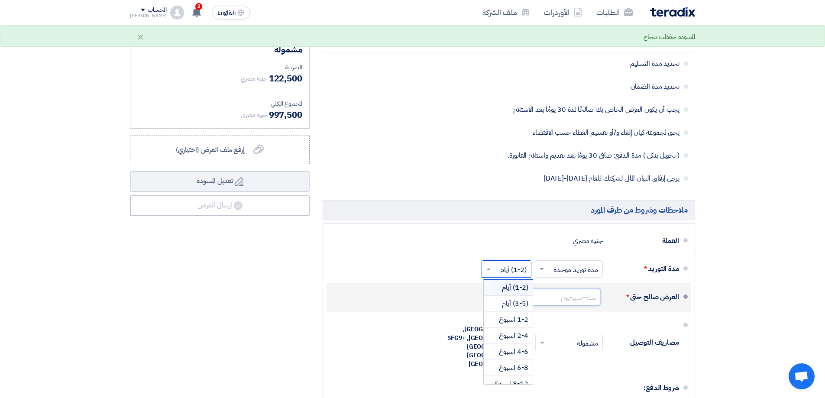
click at [573, 303] on input at bounding box center [557, 297] width 87 height 16
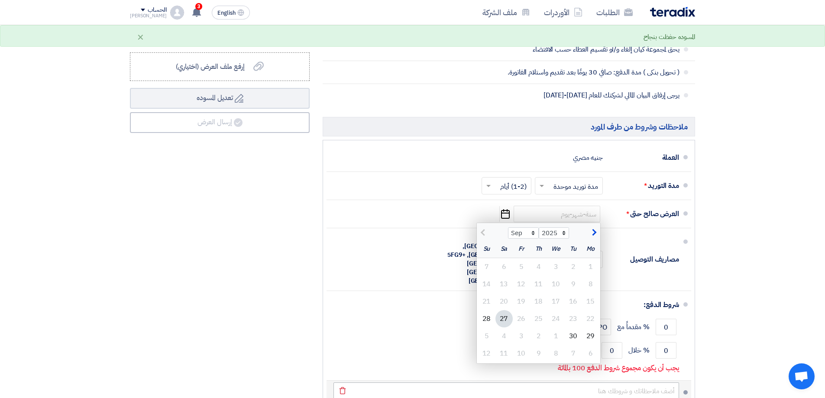
scroll to position [1213, 0]
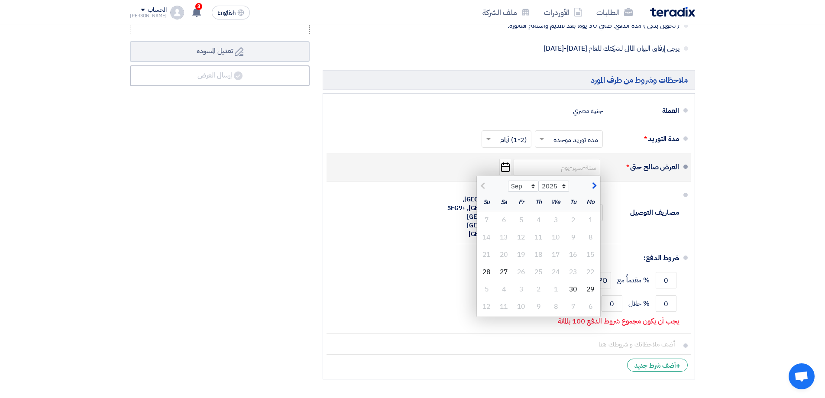
click at [595, 183] on span "button" at bounding box center [593, 186] width 5 height 10
select select "10"
click at [558, 275] on div "22" at bounding box center [556, 271] width 17 height 17
type input "10/22/2025"
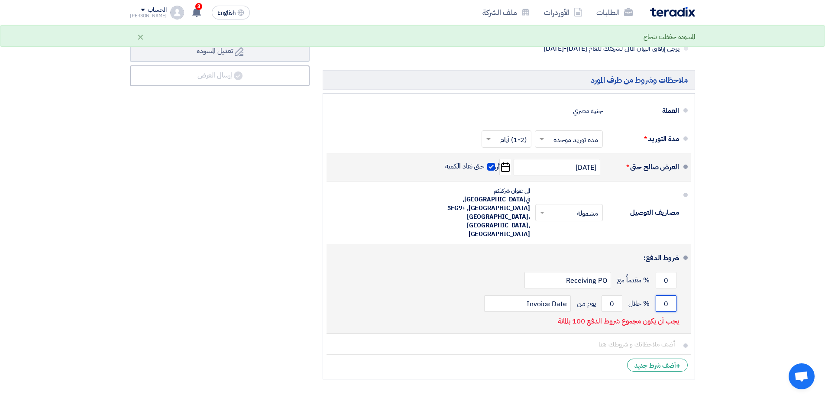
click at [663, 296] on input "0" at bounding box center [666, 304] width 21 height 16
click at [664, 296] on input "0" at bounding box center [666, 304] width 21 height 16
click at [666, 296] on input "0" at bounding box center [666, 304] width 21 height 16
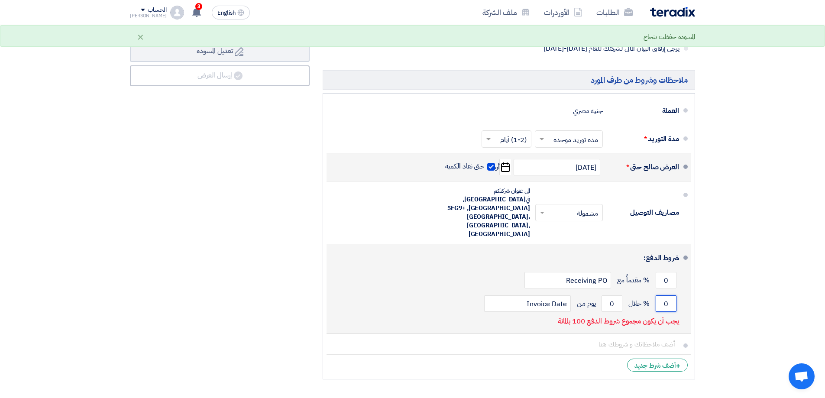
click at [666, 296] on input "0" at bounding box center [666, 304] width 21 height 16
type input "100"
click at [605, 296] on input "0" at bounding box center [612, 304] width 21 height 16
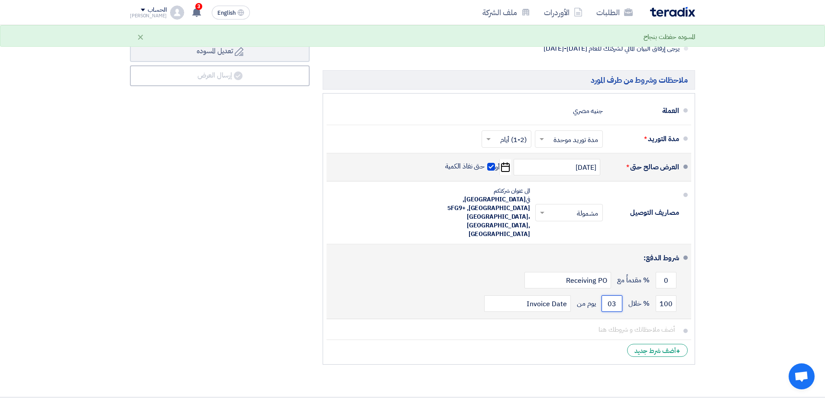
click at [612, 296] on input "03" at bounding box center [612, 304] width 21 height 16
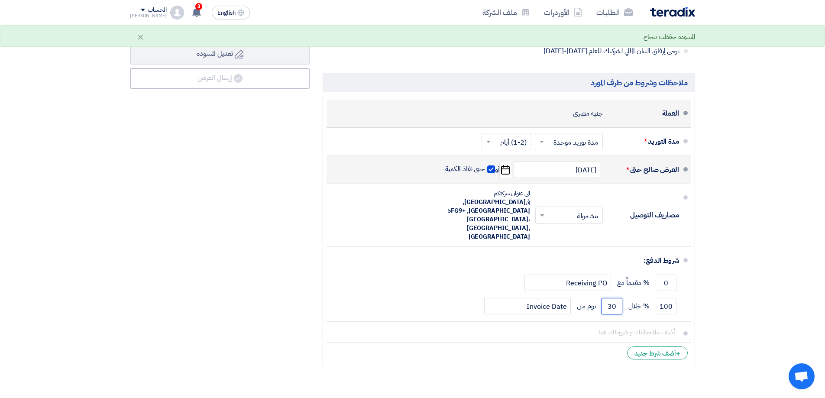
scroll to position [1170, 0]
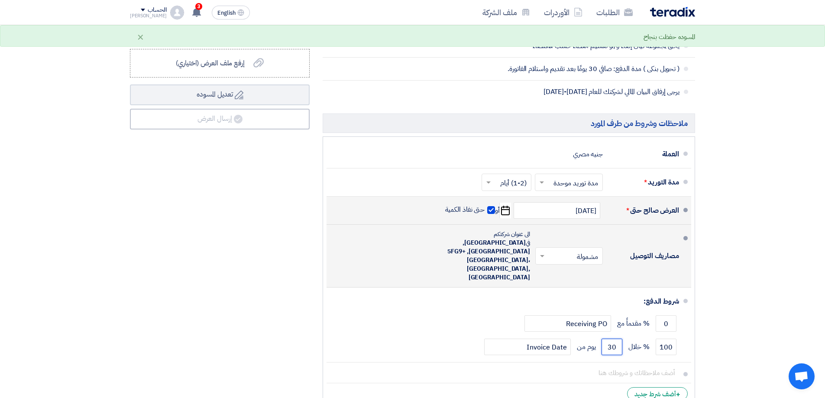
type input "30"
click at [591, 253] on input "text" at bounding box center [567, 257] width 63 height 13
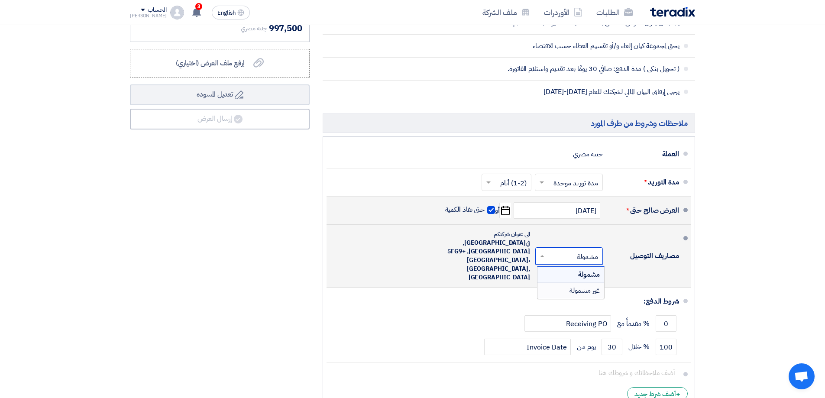
click at [591, 286] on span "غير مشمولة" at bounding box center [585, 291] width 30 height 10
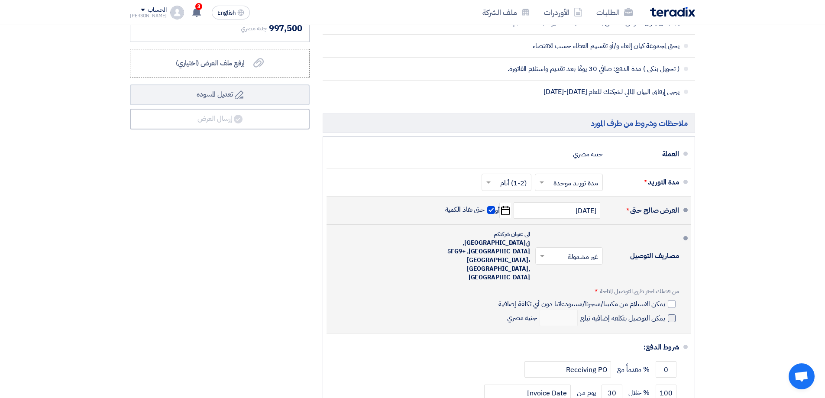
click at [668, 299] on label "يمكن الاستلام من مكتبنا/متجرنا/مستودعاتنا دون أي تكلفة إضافية" at bounding box center [587, 303] width 177 height 9
click at [666, 299] on input "يمكن الاستلام من مكتبنا/متجرنا/مستودعاتنا دون أي تكلفة إضافية" at bounding box center [581, 307] width 169 height 16
checkbox input "true"
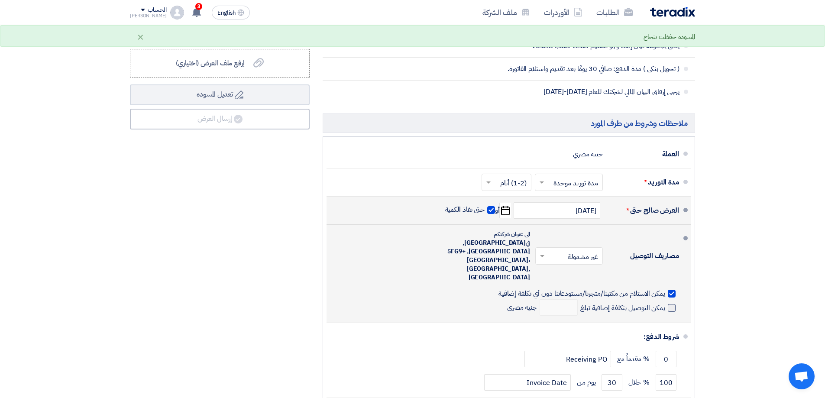
click at [670, 304] on span at bounding box center [672, 308] width 8 height 8
click at [666, 303] on input "يمكن التوصيل بتكلفة إضافية تبلغ" at bounding box center [622, 311] width 87 height 16
checkbox input "true"
click at [566, 299] on input "number" at bounding box center [559, 307] width 38 height 16
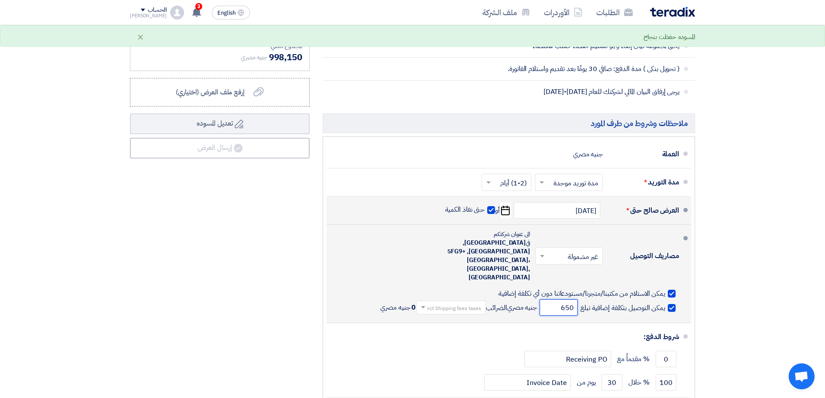
type input "650"
click at [474, 302] on input "text" at bounding box center [449, 308] width 65 height 13
click at [467, 318] on span "14% -VAT" at bounding box center [468, 322] width 27 height 9
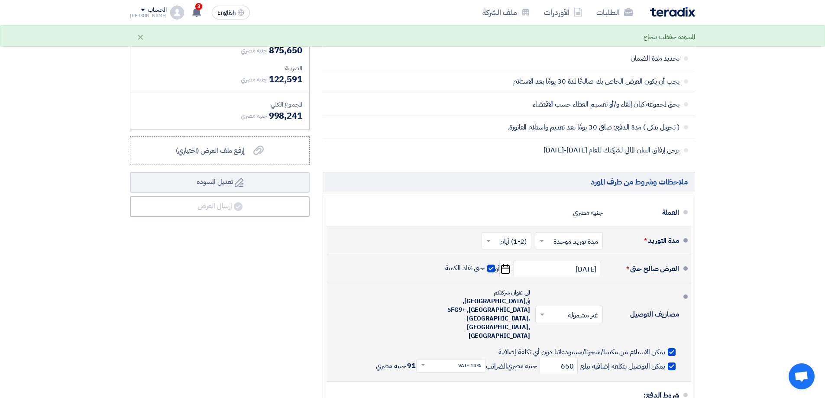
scroll to position [997, 0]
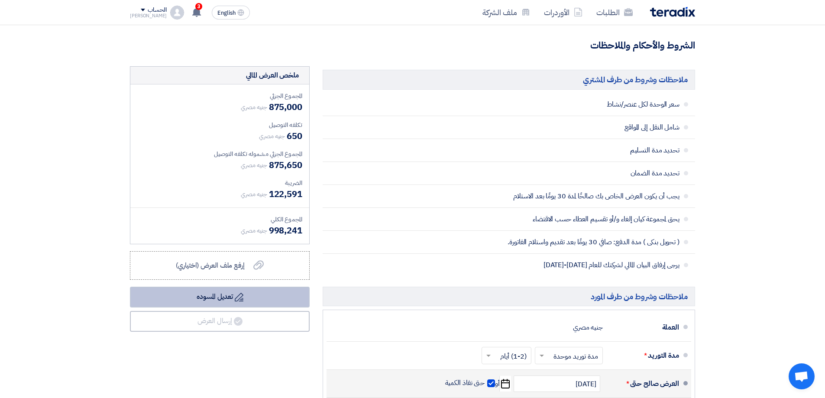
click at [238, 301] on use at bounding box center [239, 297] width 9 height 9
click at [215, 297] on button "Draft تعديل المسوده" at bounding box center [220, 297] width 180 height 21
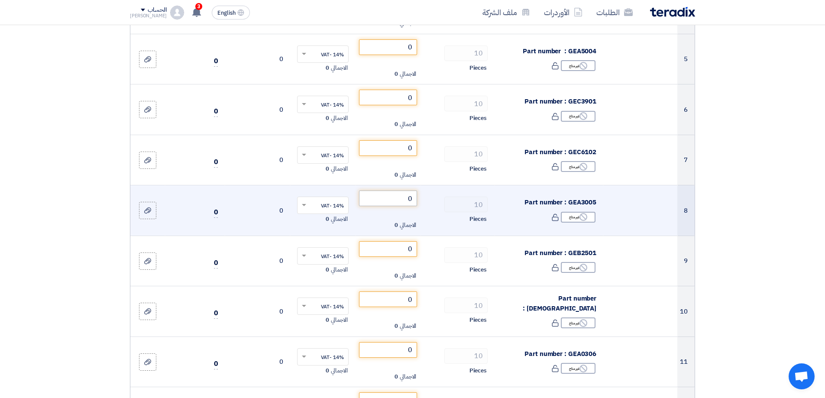
scroll to position [173, 0]
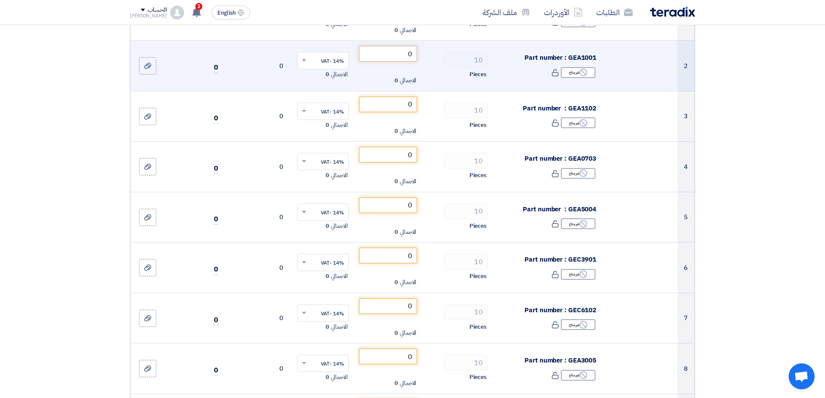
click at [394, 51] on input "0" at bounding box center [388, 54] width 58 height 16
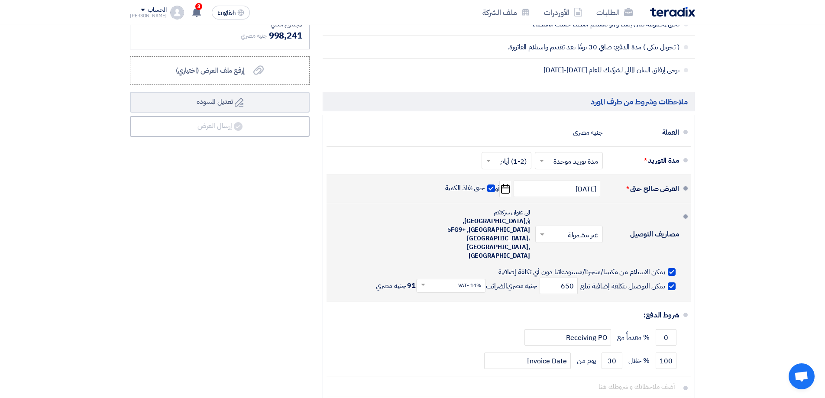
scroll to position [1257, 0]
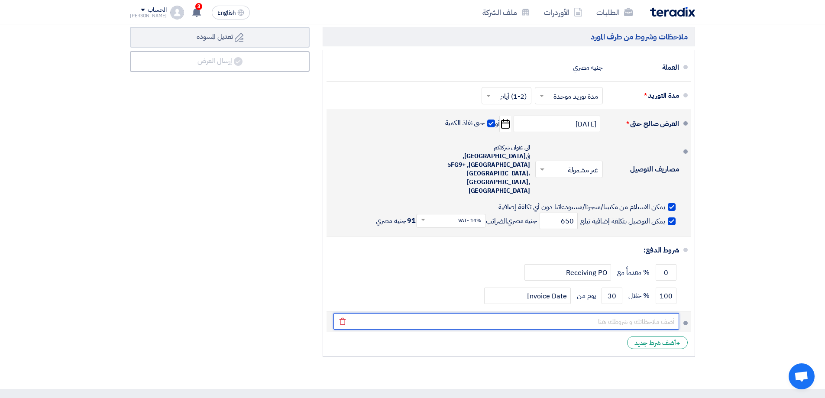
click at [622, 313] on input "text" at bounding box center [507, 321] width 346 height 16
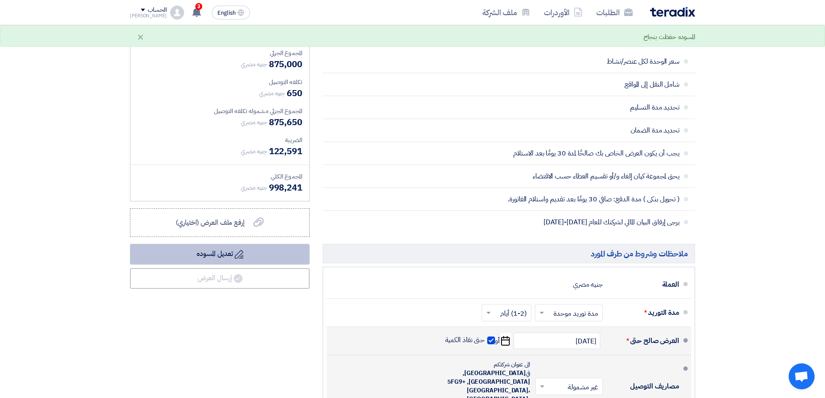
scroll to position [1040, 0]
type input "التروللى متوافر كامل 227 قطعه"
click at [263, 257] on button "Draft تعديل المسوده" at bounding box center [220, 254] width 180 height 21
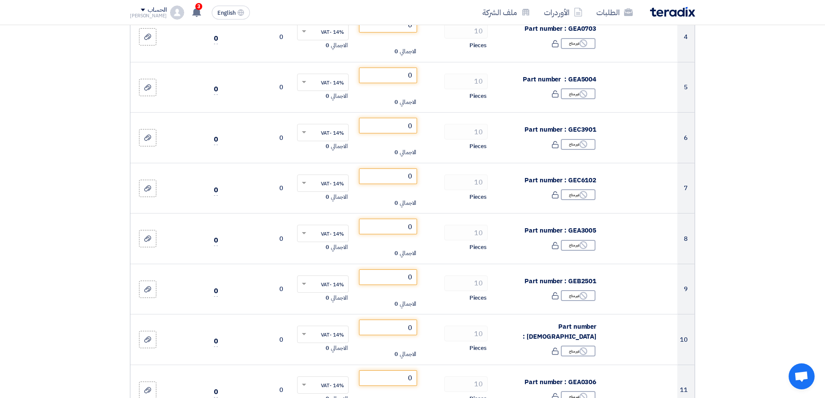
scroll to position [0, 0]
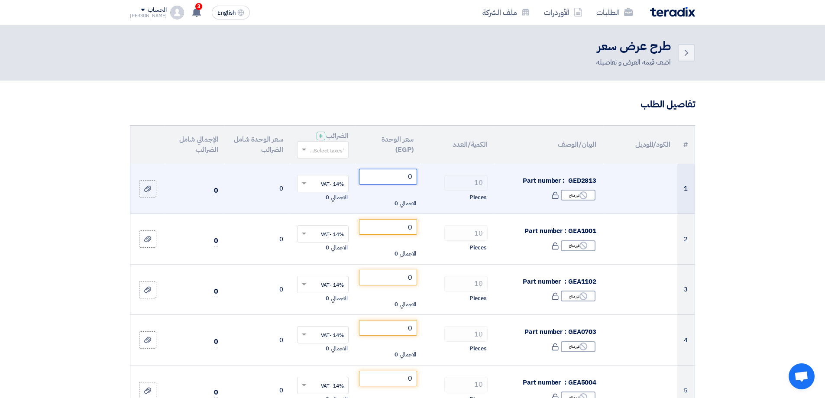
click at [391, 176] on input "0" at bounding box center [388, 177] width 58 height 16
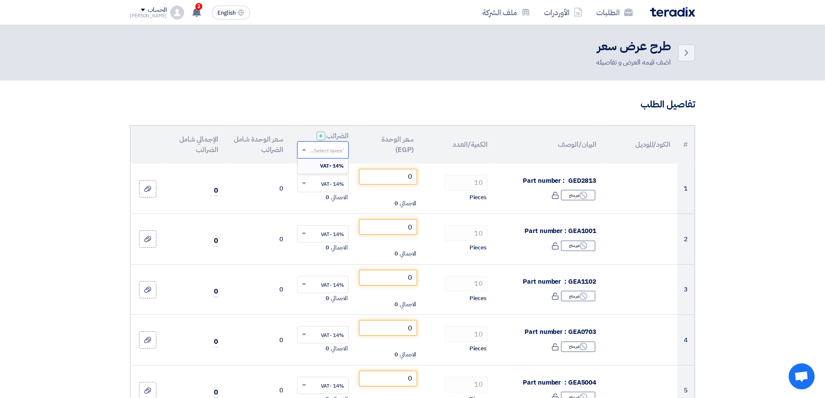
click at [328, 148] on input "text" at bounding box center [328, 150] width 34 height 14
click at [330, 162] on span "14% -VAT" at bounding box center [332, 166] width 24 height 8
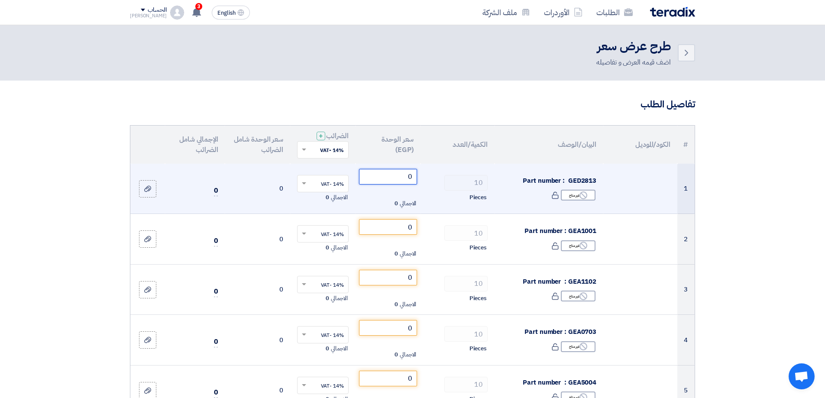
click at [405, 181] on input "0" at bounding box center [388, 177] width 58 height 16
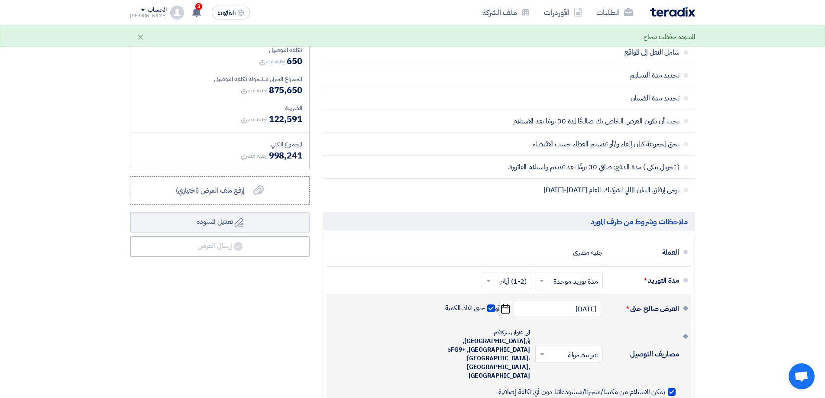
scroll to position [1083, 0]
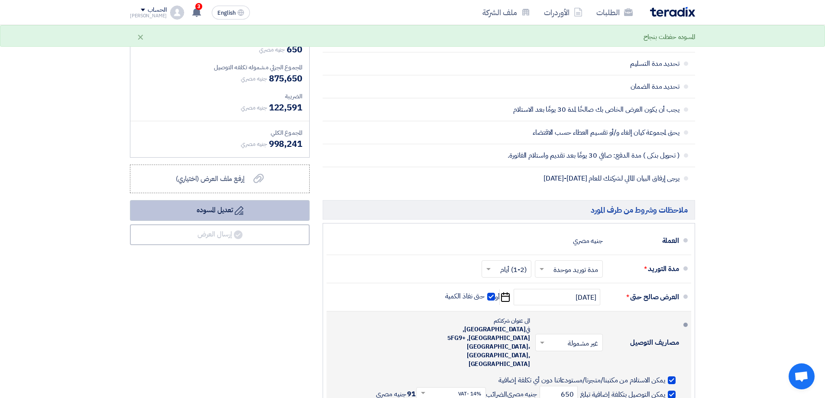
click at [237, 210] on icon "Draft" at bounding box center [239, 210] width 9 height 9
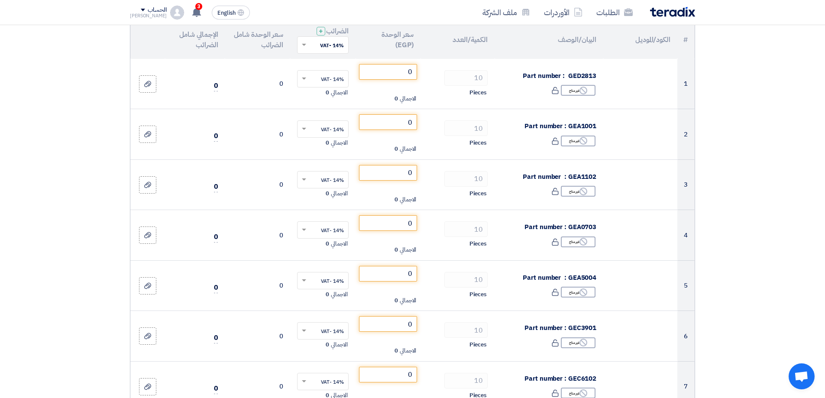
scroll to position [0, 0]
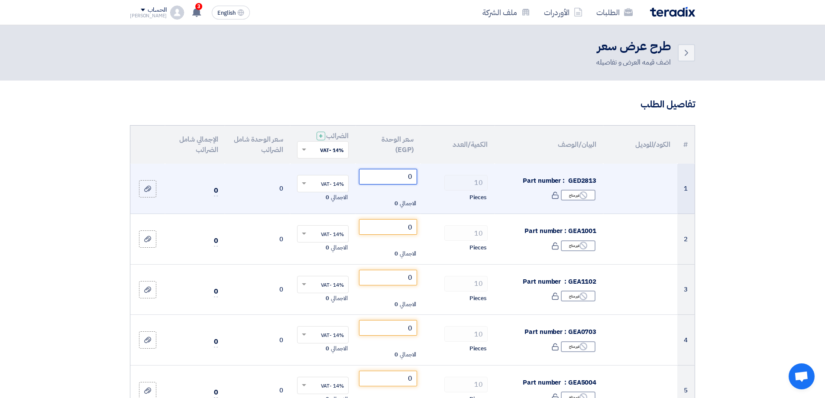
click at [410, 175] on input "0" at bounding box center [388, 177] width 58 height 16
click at [409, 177] on input "0" at bounding box center [388, 177] width 58 height 16
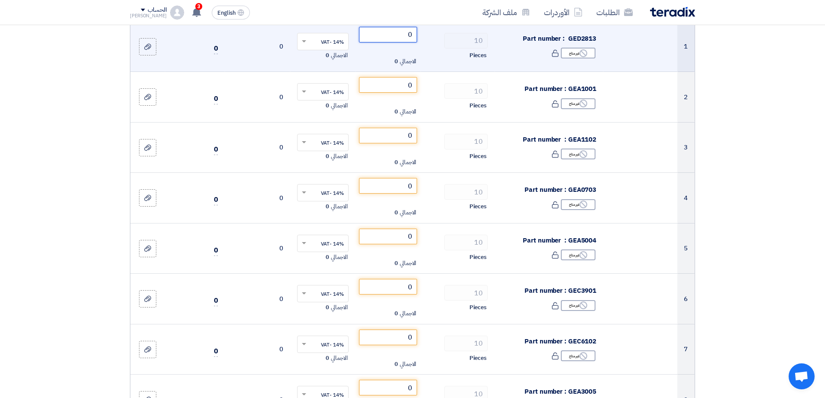
scroll to position [260, 0]
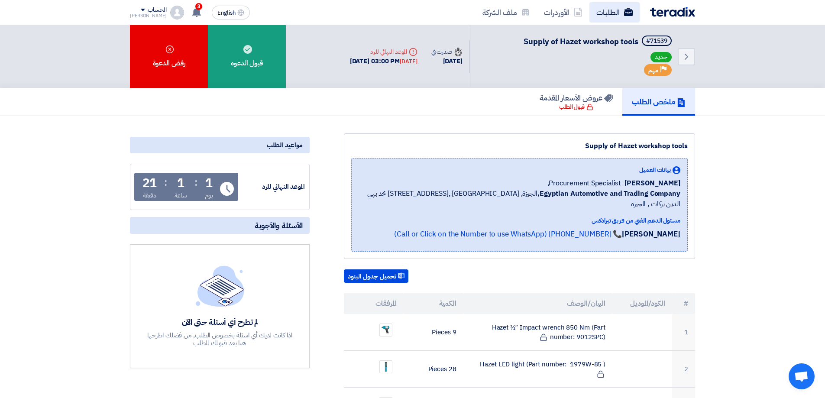
click at [618, 11] on link "الطلبات" at bounding box center [615, 12] width 50 height 20
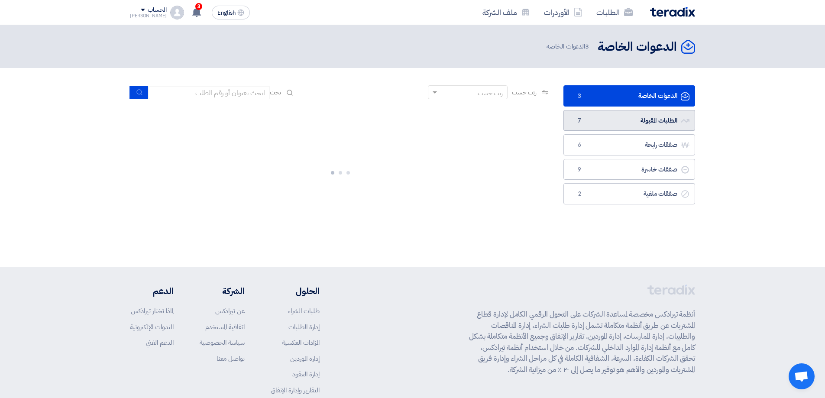
click at [605, 120] on link "الطلبات المقبولة الطلبات المقبولة 7" at bounding box center [630, 120] width 132 height 21
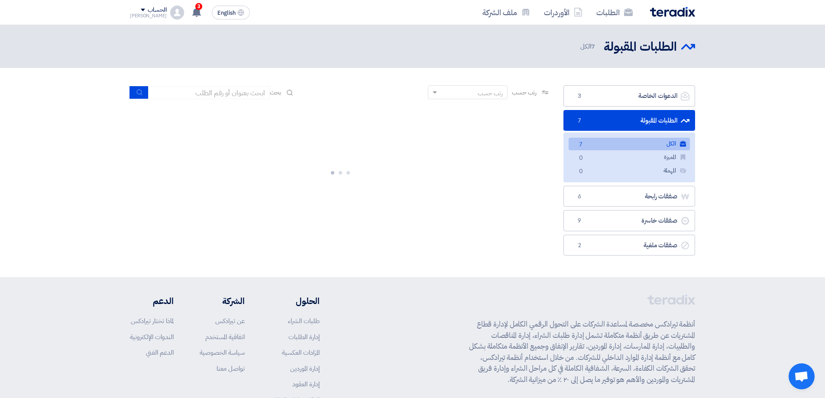
click at [619, 143] on link "الكل الكل 7" at bounding box center [629, 144] width 121 height 13
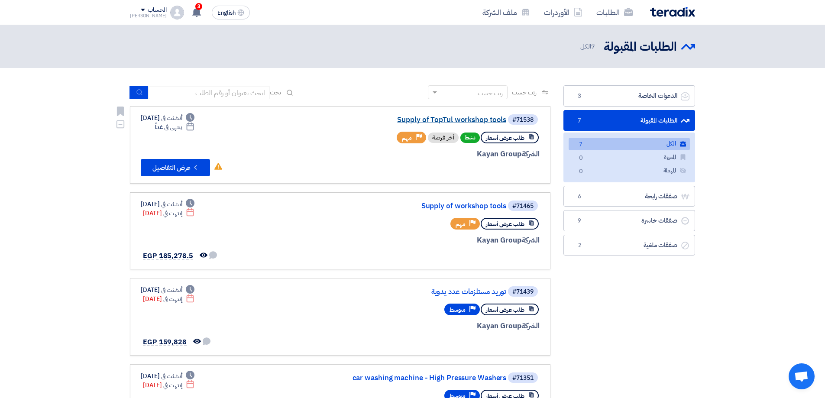
click at [497, 122] on link "Supply of TopTul workshop tools" at bounding box center [419, 120] width 173 height 8
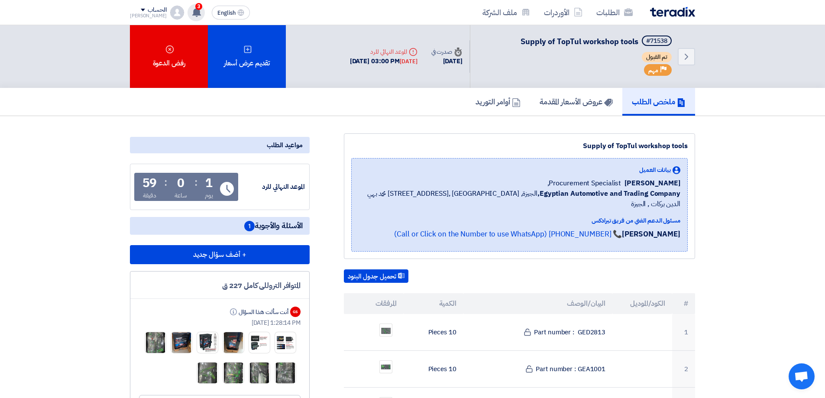
click at [188, 17] on div "3 تم نشر طلب عروض أسعار جديد - شاهد التفاصيل [DATE] تم نشر طلب عروض أسعار جديد …" at bounding box center [196, 12] width 17 height 17
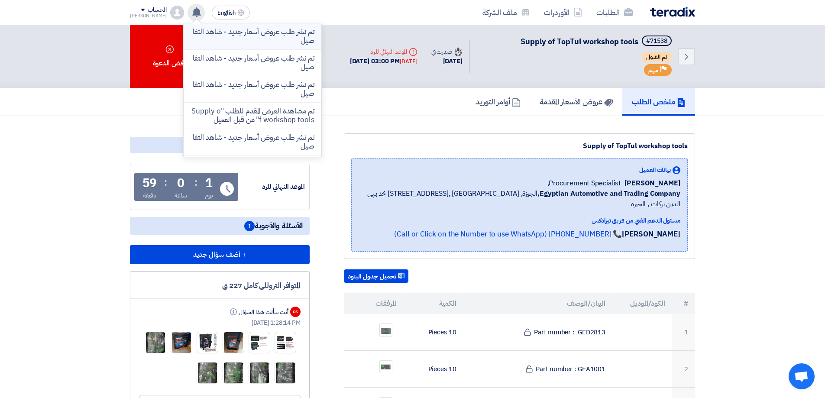
click at [211, 38] on p "تم نشر طلب عروض أسعار جديد - شاهد التفاصيل" at bounding box center [253, 36] width 124 height 17
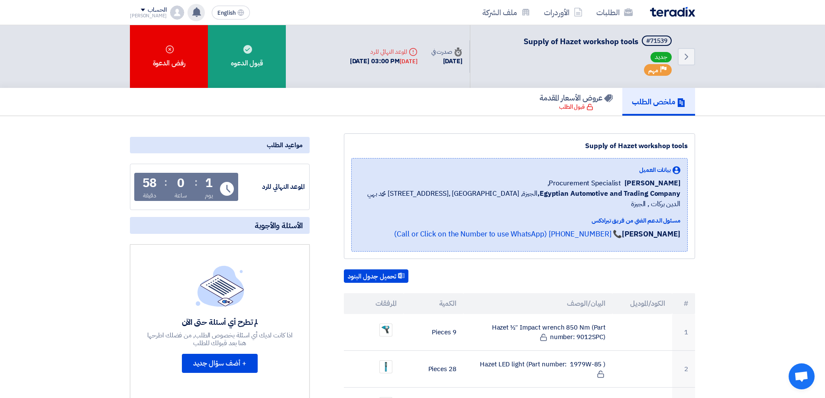
scroll to position [43, 0]
